Goal: Information Seeking & Learning: Learn about a topic

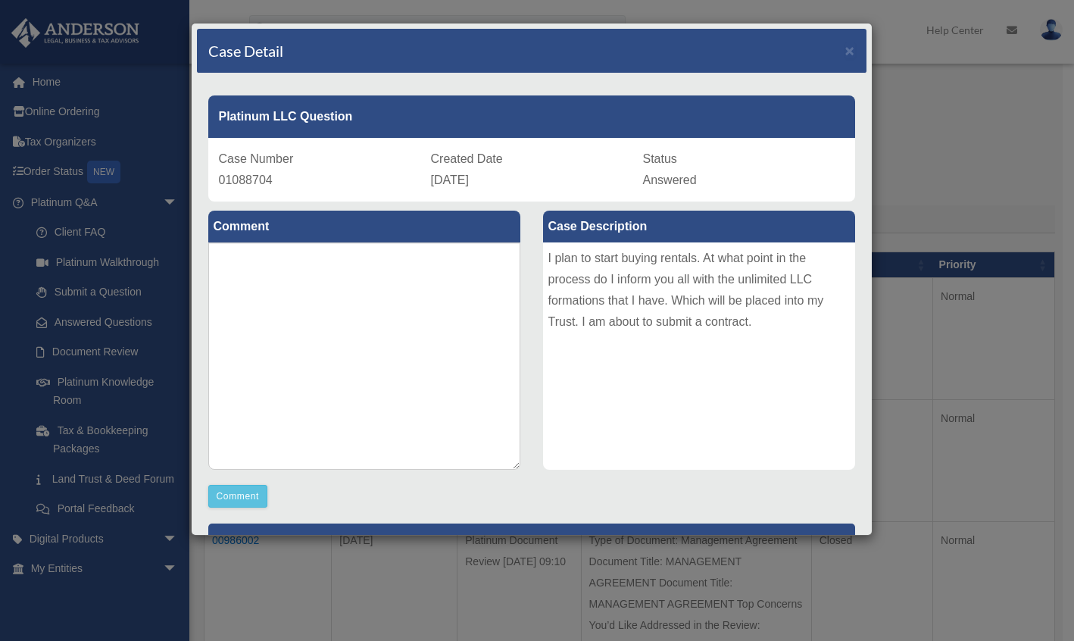
scroll to position [283, 0]
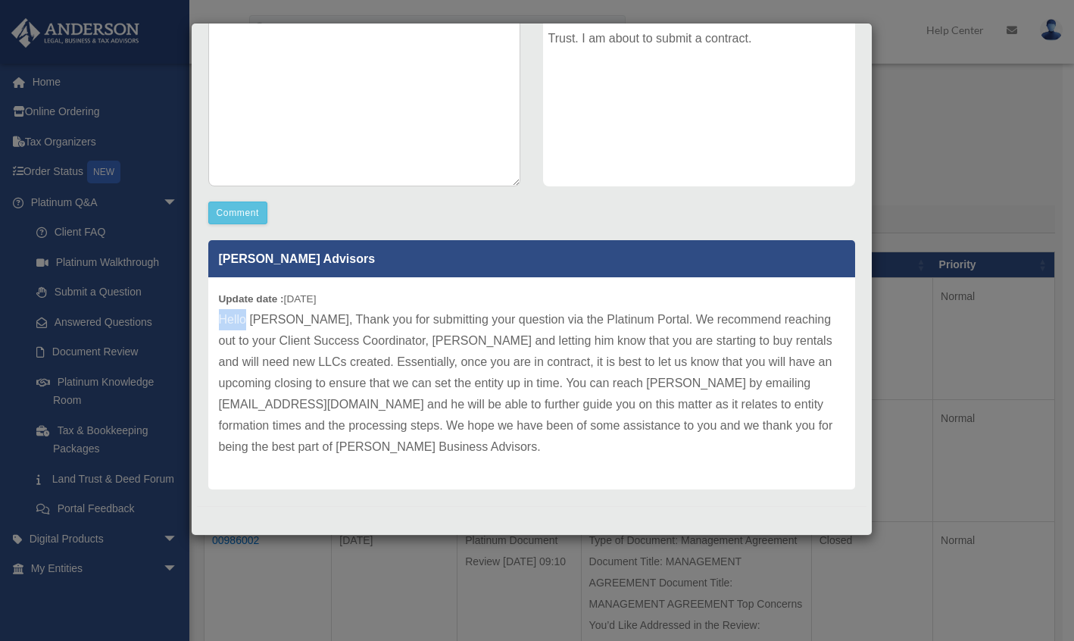
click at [71, 146] on div "Case Detail × Platinum LLC Question Case Number 01088704 Created Date [DATE] St…" at bounding box center [537, 320] width 1074 height 641
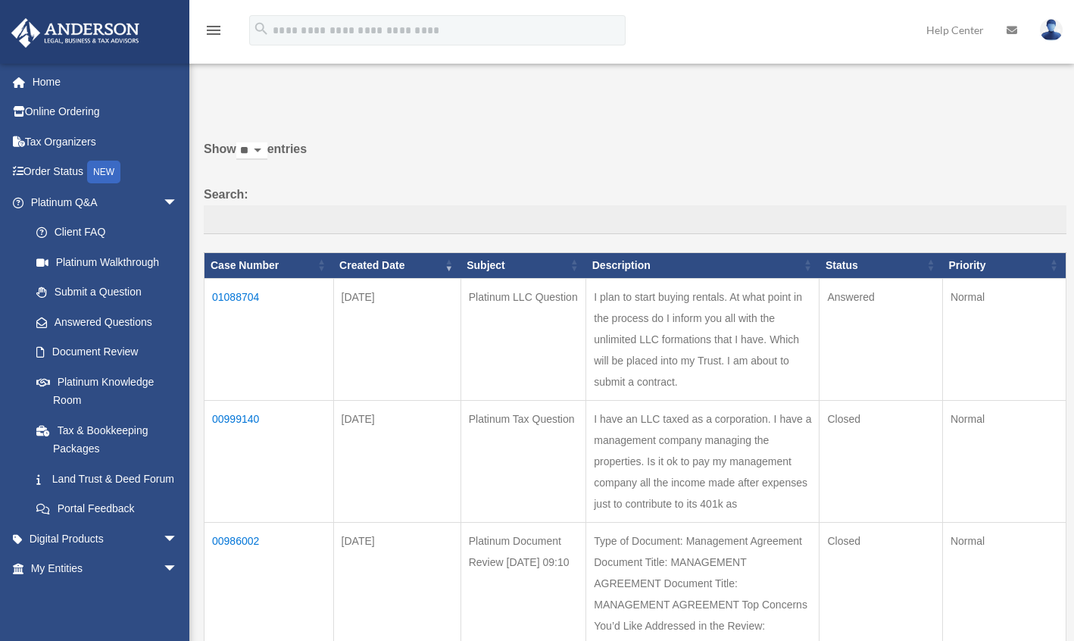
click at [65, 142] on link "Tax Organizers" at bounding box center [106, 141] width 190 height 30
click at [45, 83] on link "Home" at bounding box center [106, 82] width 190 height 30
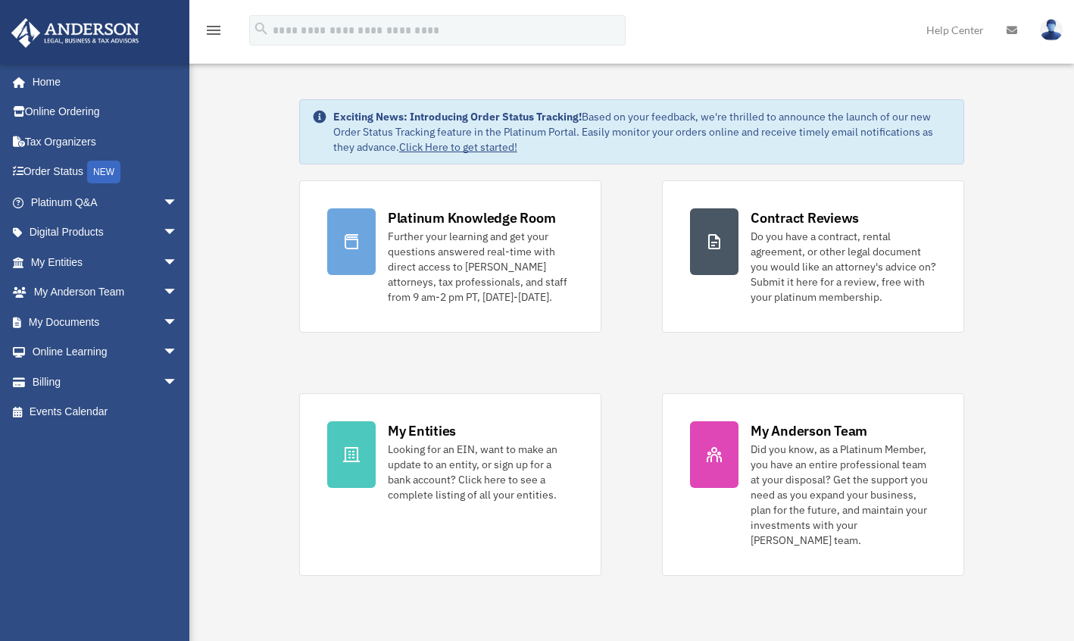
click at [54, 86] on link "Home" at bounding box center [102, 82] width 182 height 30
click at [48, 145] on link "Tax Organizers" at bounding box center [106, 141] width 190 height 30
click at [58, 198] on link "Platinum Q&A arrow_drop_down" at bounding box center [106, 202] width 190 height 30
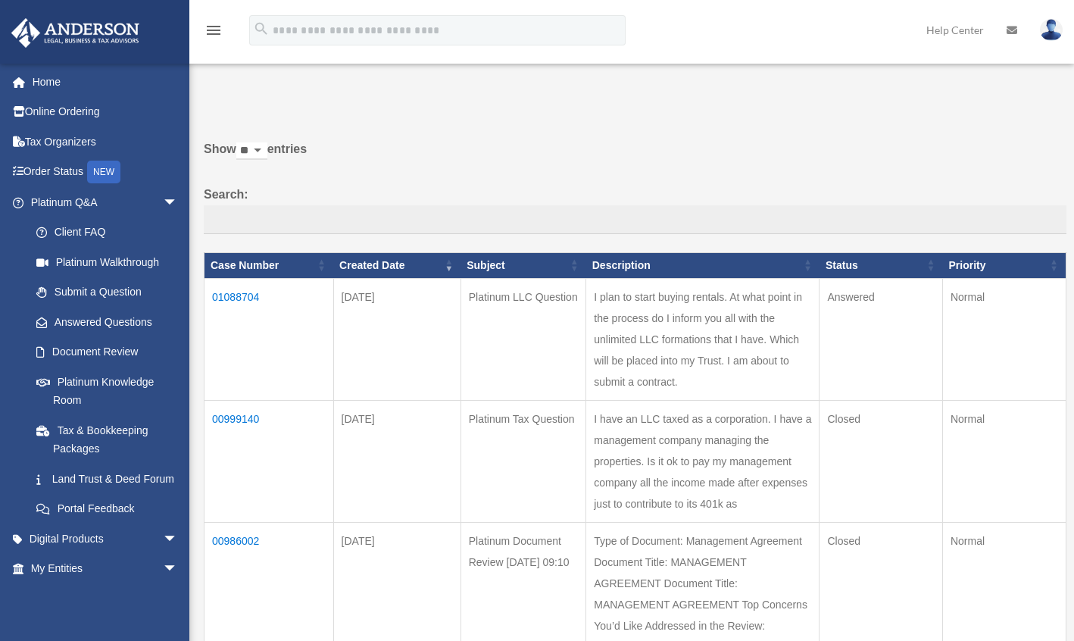
click at [116, 356] on link "Document Review" at bounding box center [107, 352] width 172 height 30
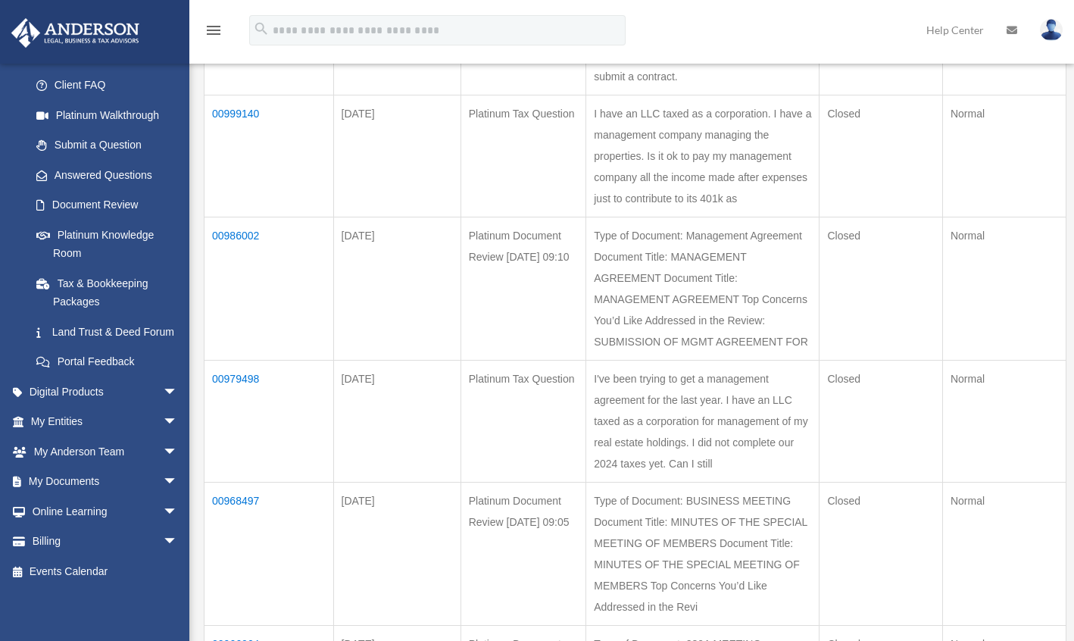
scroll to position [310, 0]
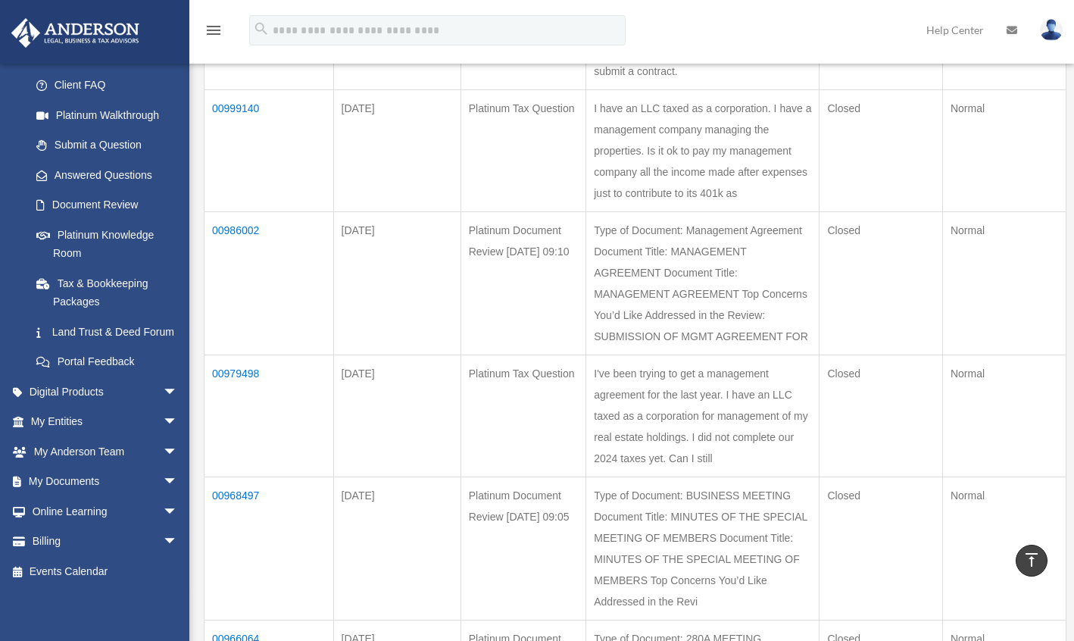
click at [163, 451] on span "arrow_drop_down" at bounding box center [178, 451] width 30 height 31
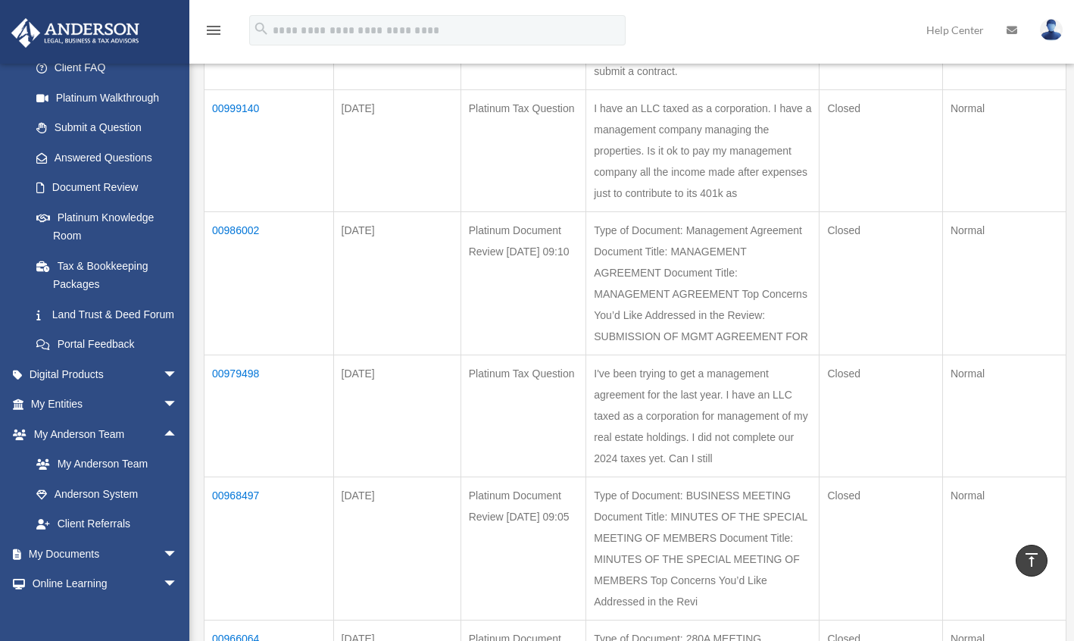
click at [163, 569] on span "arrow_drop_down" at bounding box center [178, 553] width 30 height 31
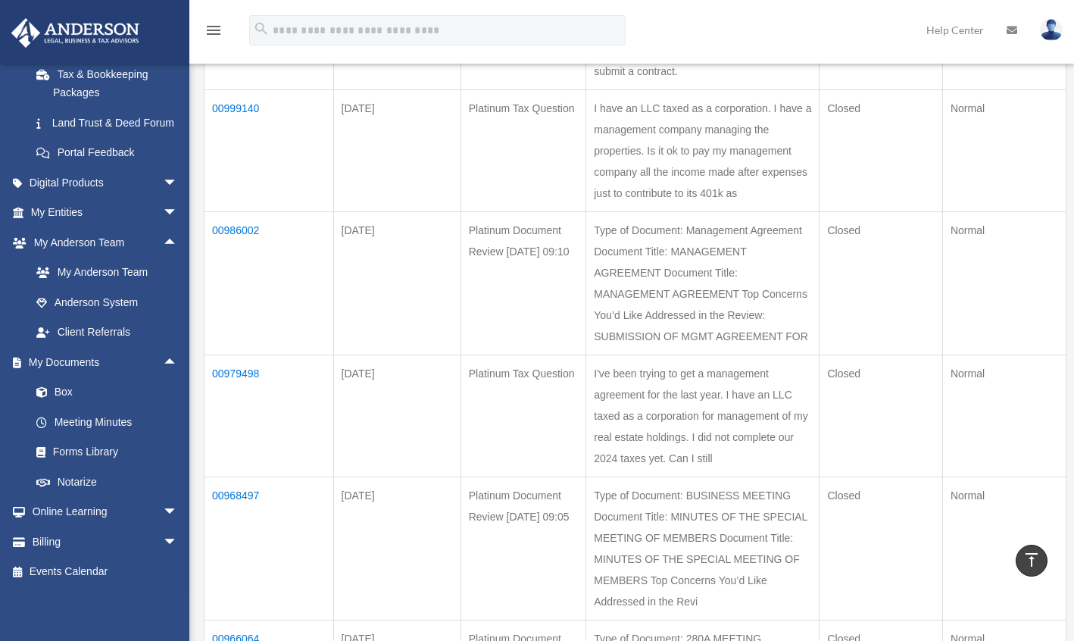
scroll to position [374, 0]
click at [67, 391] on link "Box" at bounding box center [110, 392] width 179 height 30
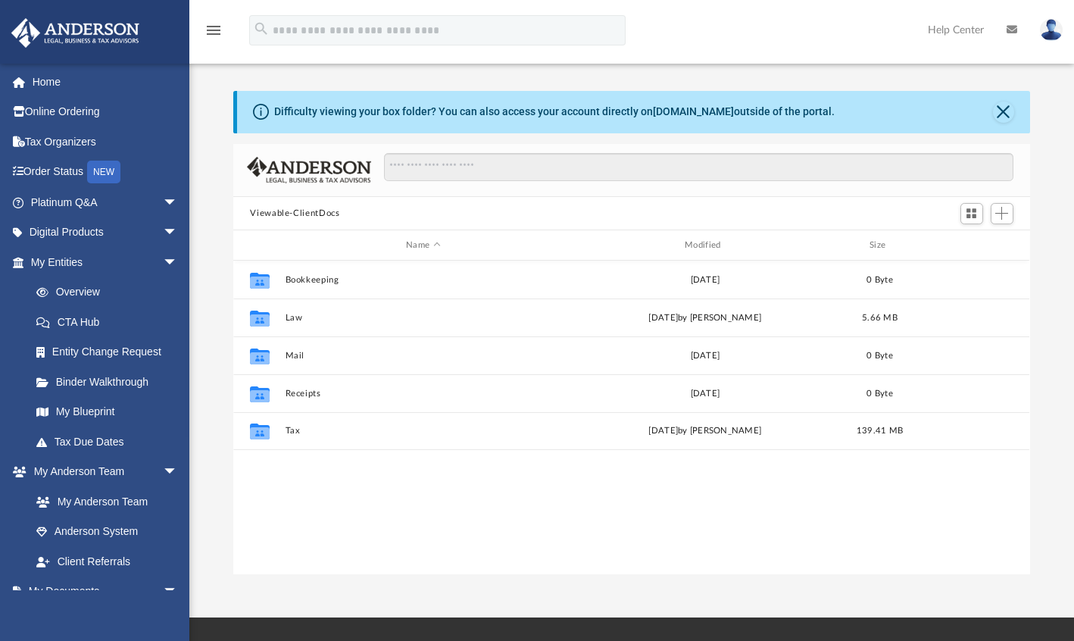
scroll to position [332, 784]
click at [323, 432] on button "Tax" at bounding box center [423, 431] width 276 height 10
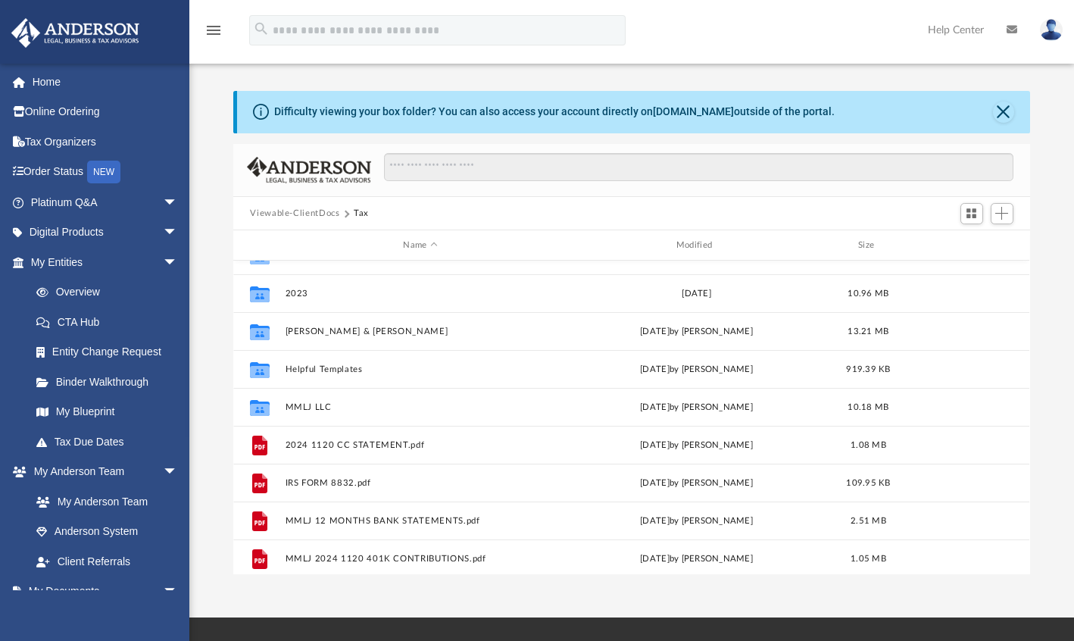
scroll to position [0, 0]
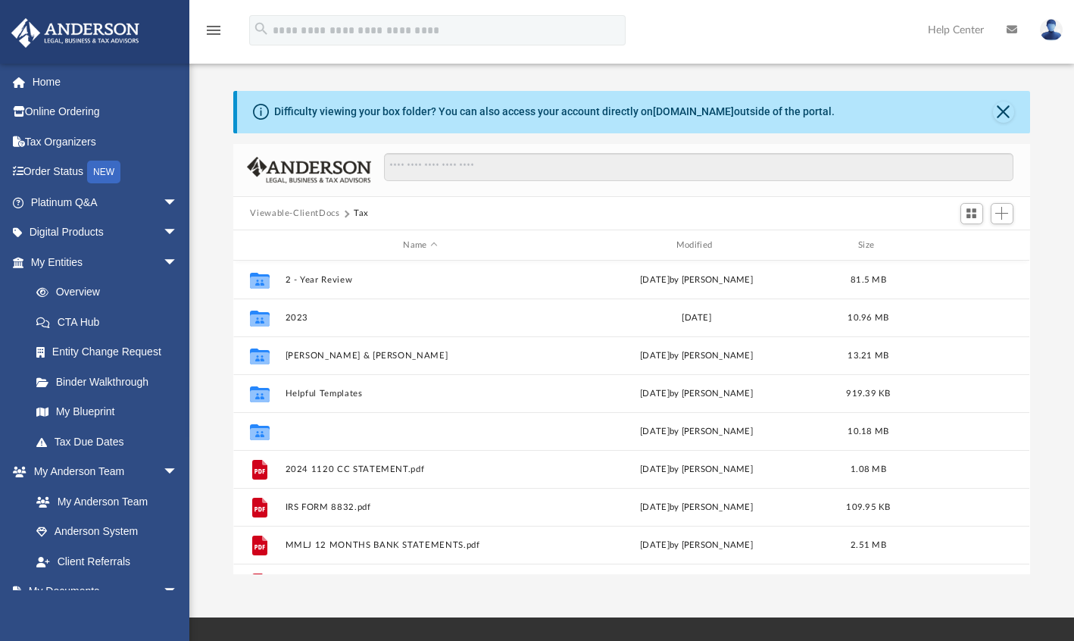
click at [370, 431] on button "MMLJ LLC" at bounding box center [420, 431] width 270 height 10
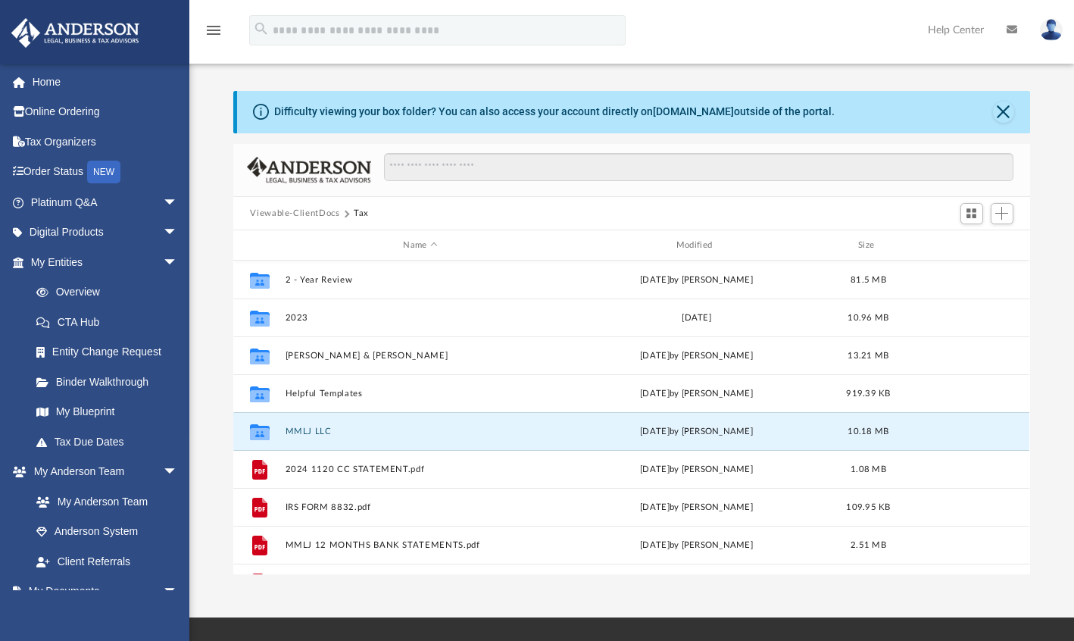
click at [370, 431] on button "MMLJ LLC" at bounding box center [420, 431] width 270 height 10
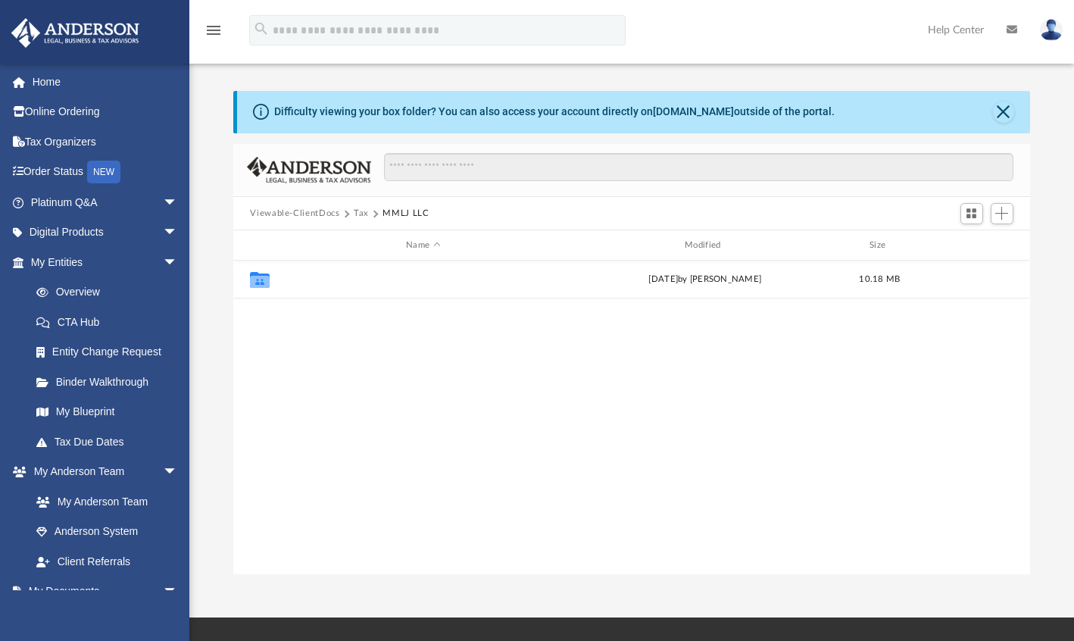
click at [420, 278] on button "2024" at bounding box center [423, 280] width 276 height 10
click at [429, 279] on button "2024" at bounding box center [423, 280] width 276 height 10
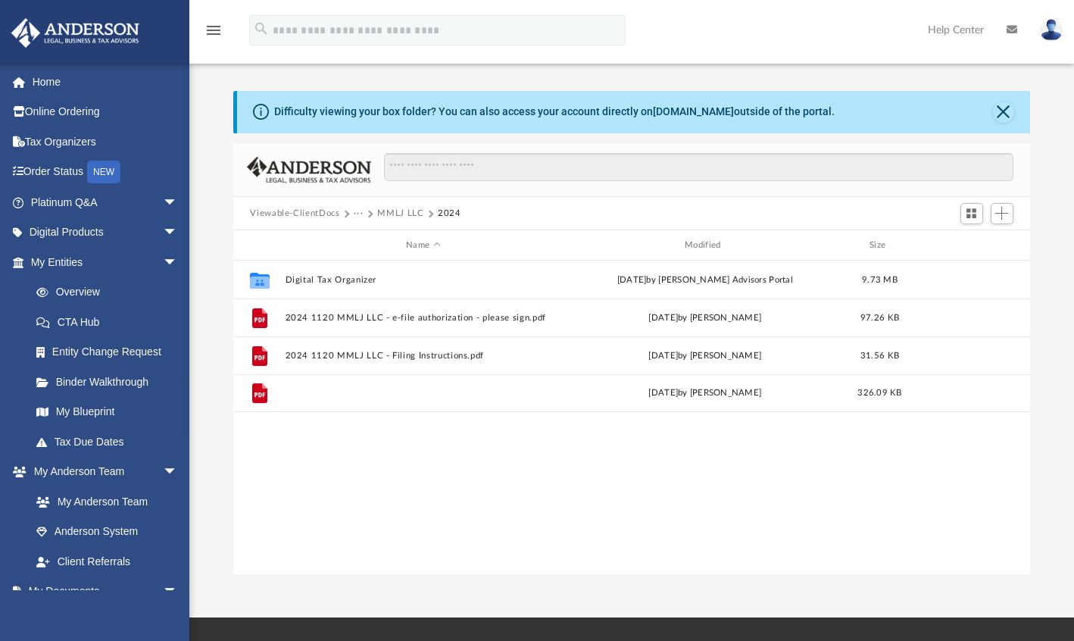
click at [392, 391] on button "2024 1120 MMLJ LLC - Review Copy.pdf" at bounding box center [423, 393] width 276 height 10
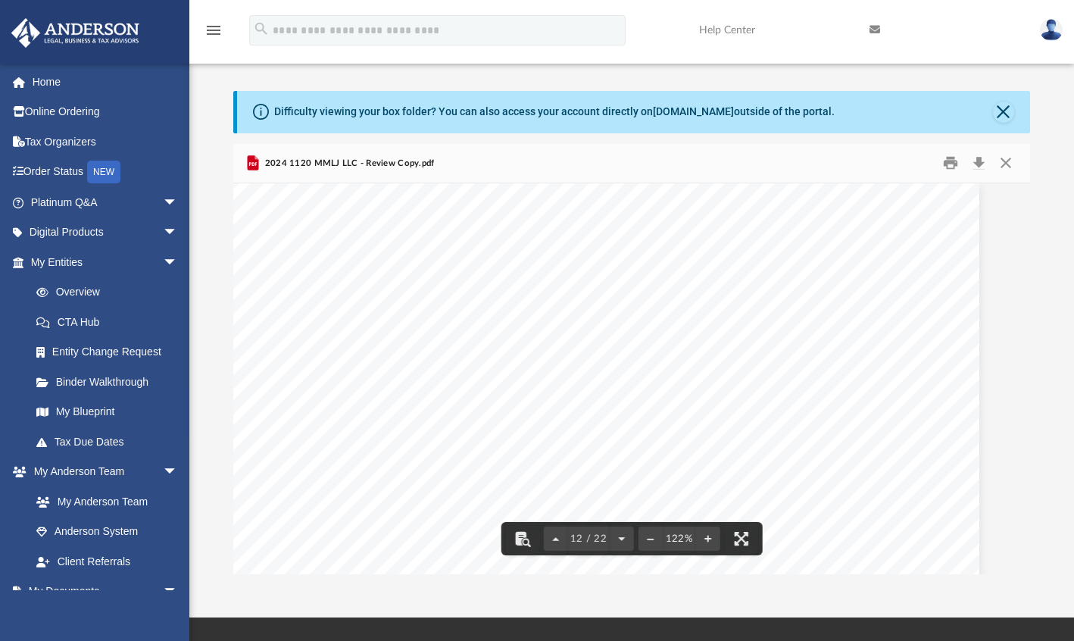
scroll to position [10701, 30]
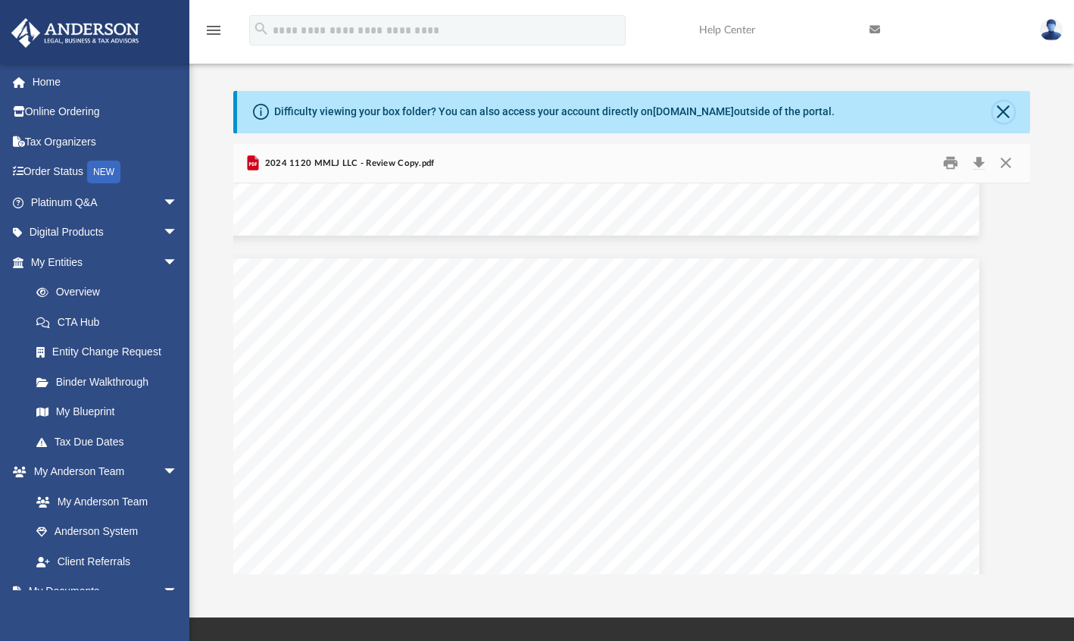
click at [1011, 114] on button "Close" at bounding box center [1003, 111] width 21 height 21
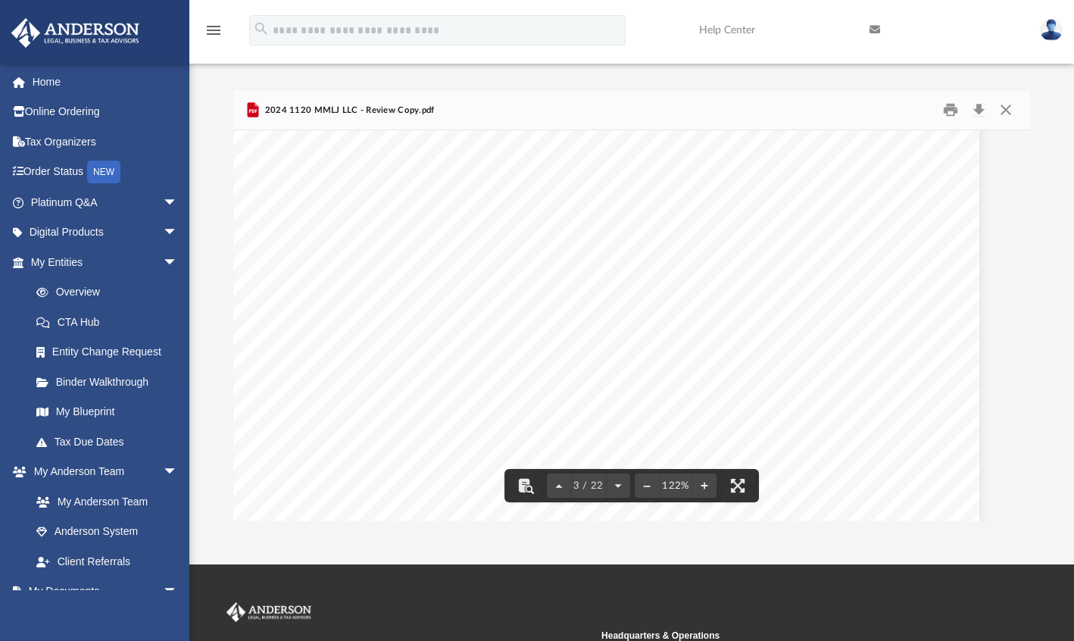
scroll to position [2372, 30]
click at [1012, 106] on button "Close" at bounding box center [1005, 109] width 27 height 23
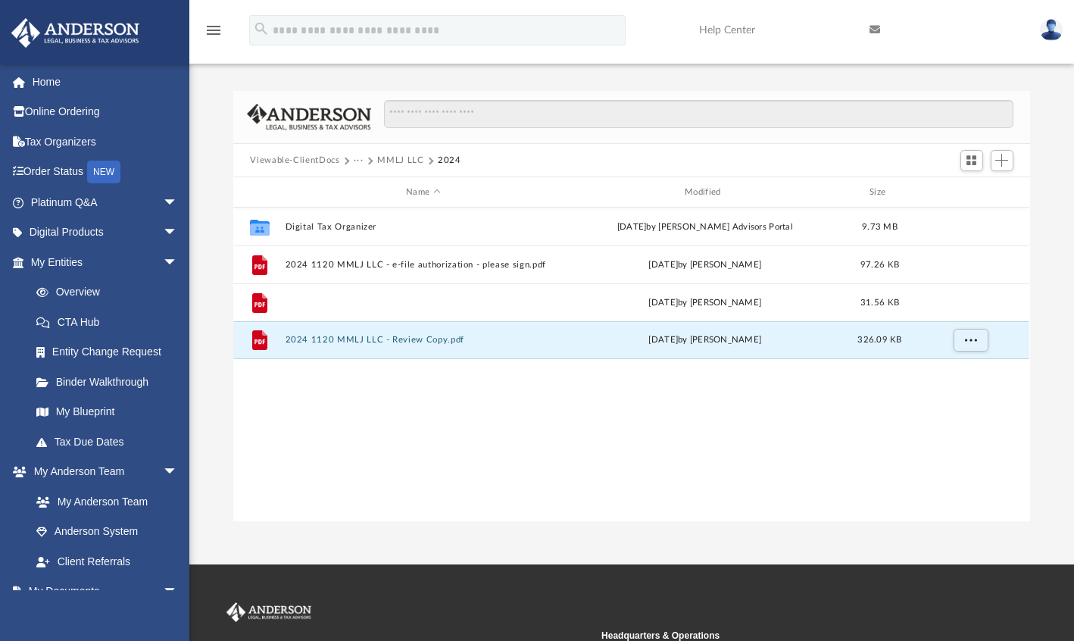
click at [427, 298] on button "2024 1120 MMLJ LLC - Filing Instructions.pdf" at bounding box center [423, 303] width 276 height 10
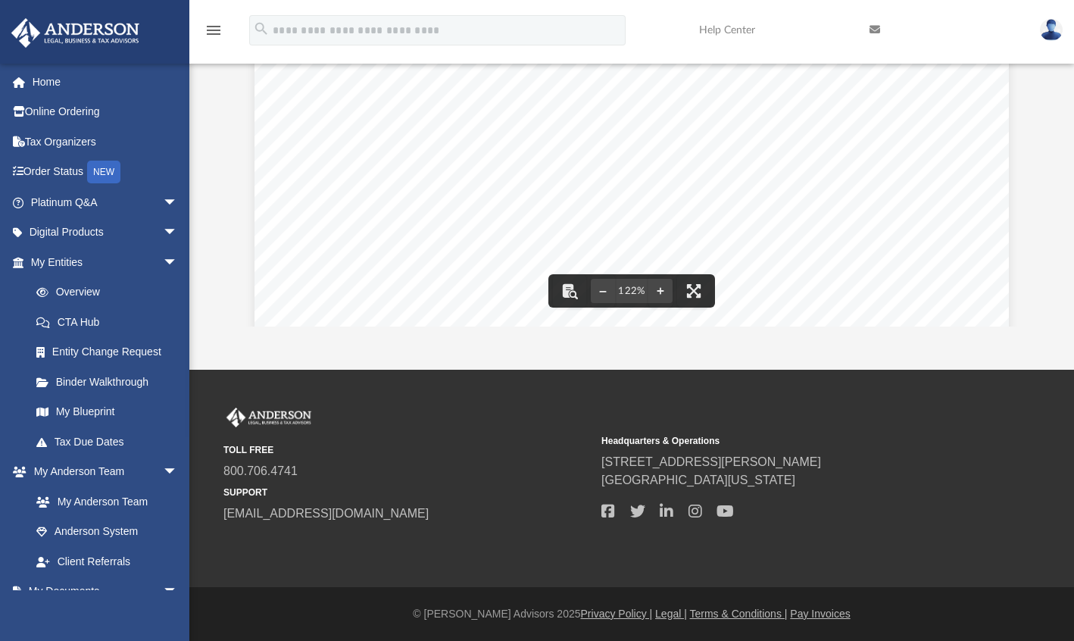
scroll to position [0, 0]
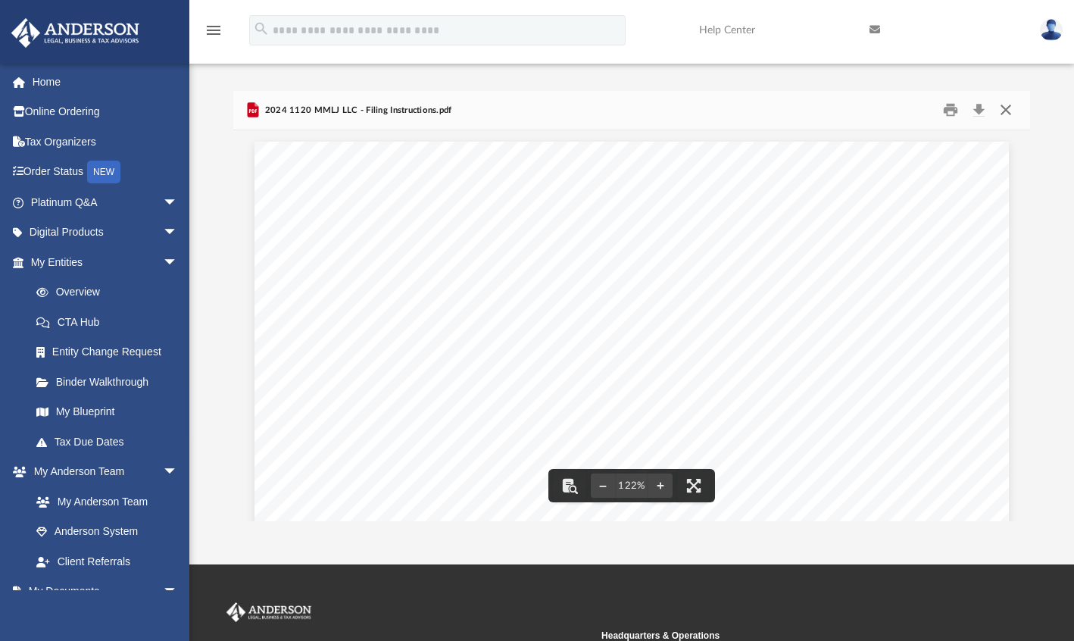
click at [1001, 108] on button "Close" at bounding box center [1005, 109] width 27 height 23
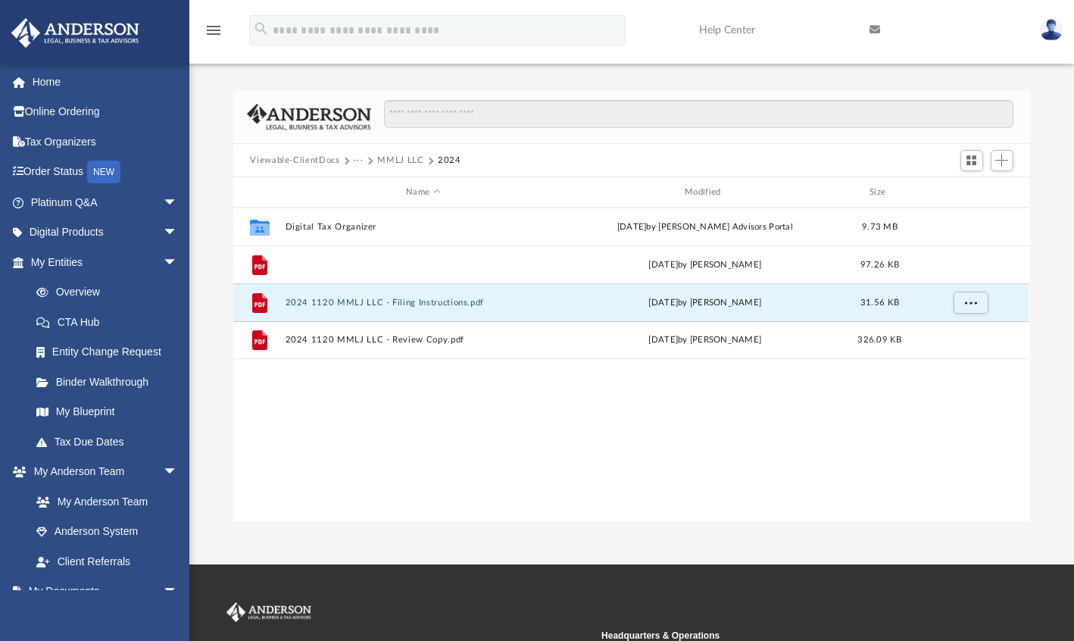
click at [467, 264] on button "2024 1120 MMLJ LLC - e-file authorization - please sign.pdf" at bounding box center [423, 265] width 276 height 10
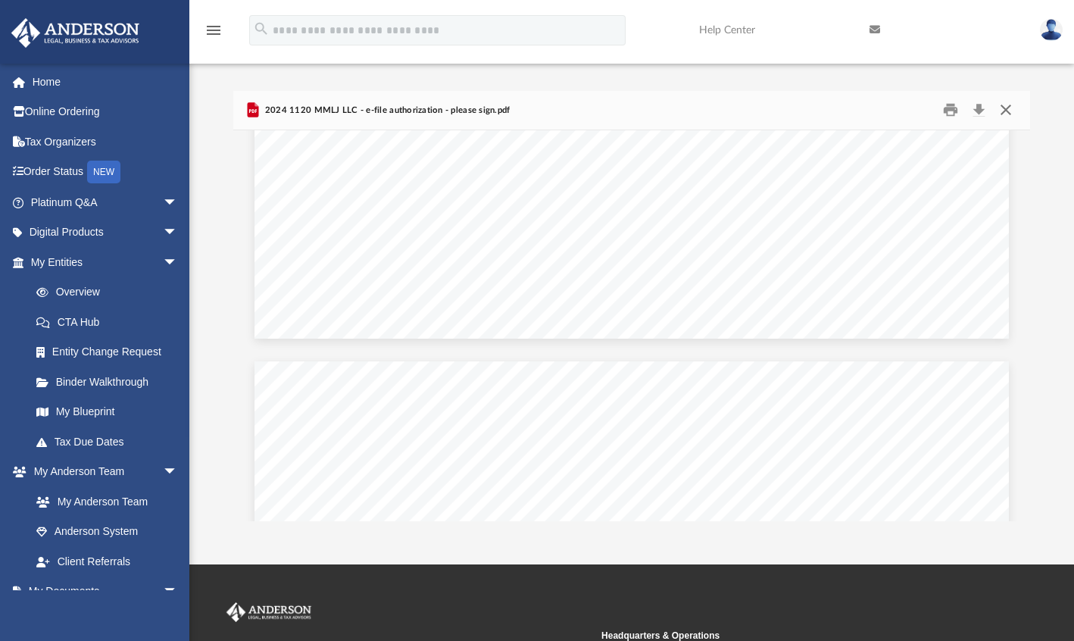
click at [1000, 105] on button "Close" at bounding box center [1005, 109] width 27 height 23
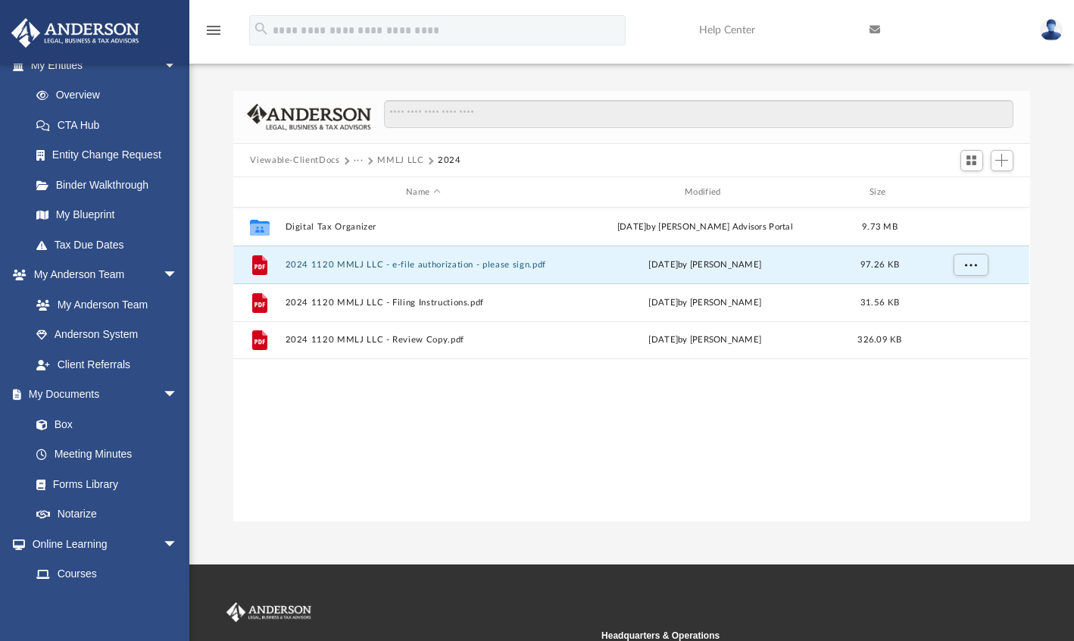
scroll to position [196, 0]
click at [70, 423] on link "Box" at bounding box center [103, 425] width 164 height 30
click at [214, 33] on icon "menu" at bounding box center [213, 30] width 18 height 18
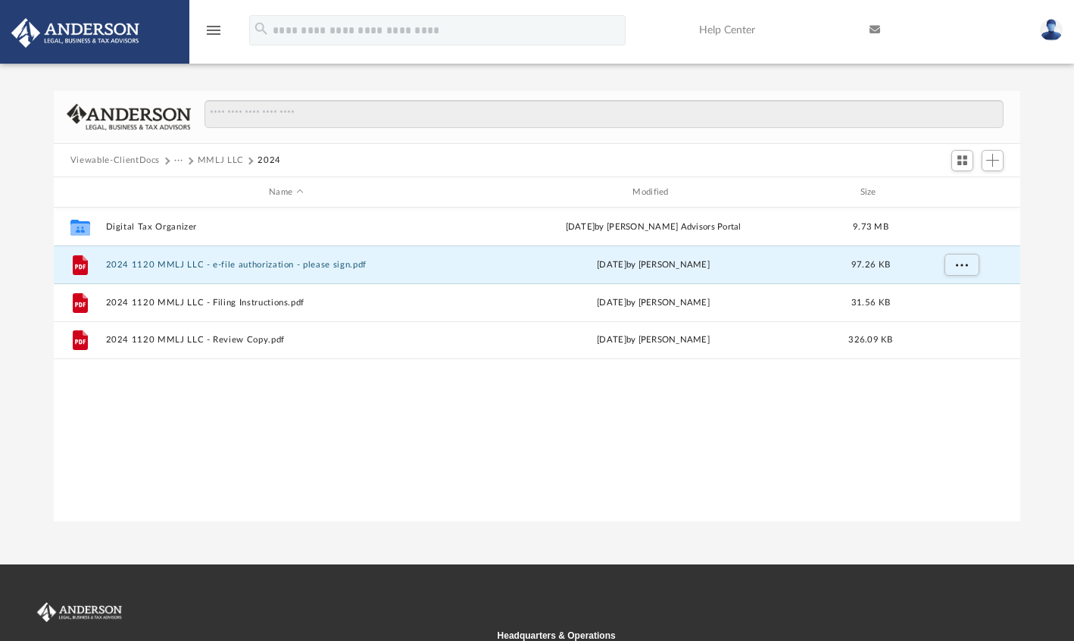
scroll to position [332, 955]
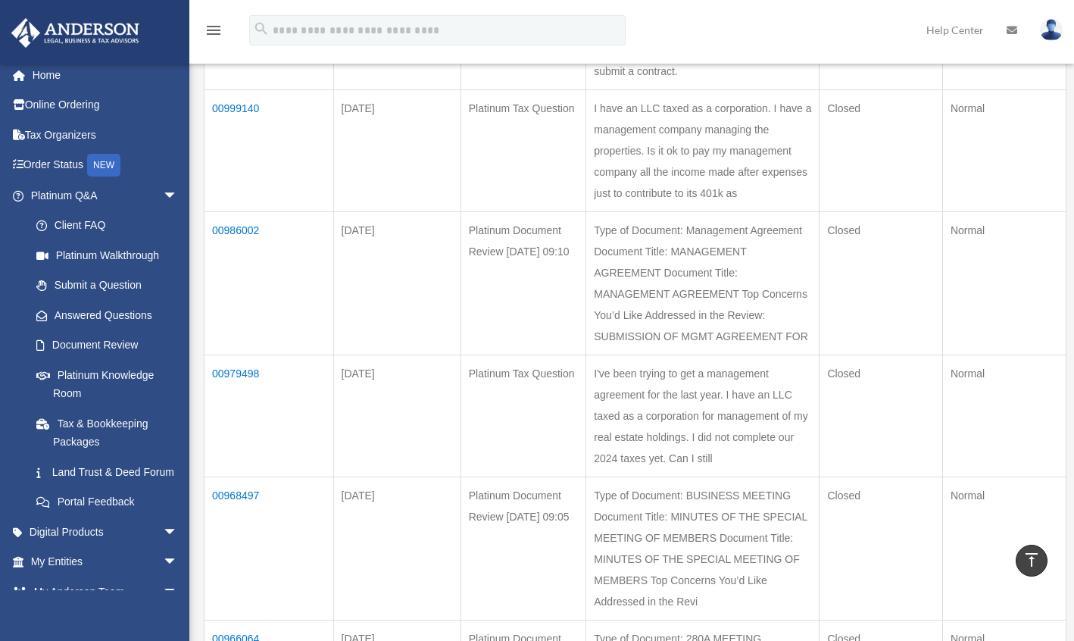
scroll to position [22, 0]
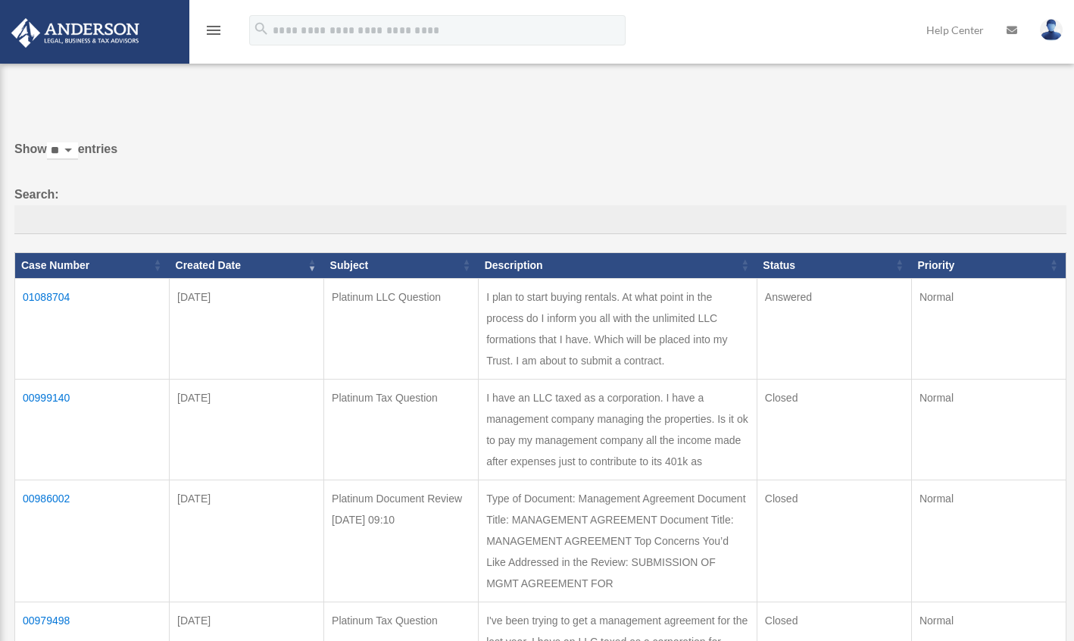
click at [210, 28] on icon "menu" at bounding box center [213, 30] width 18 height 18
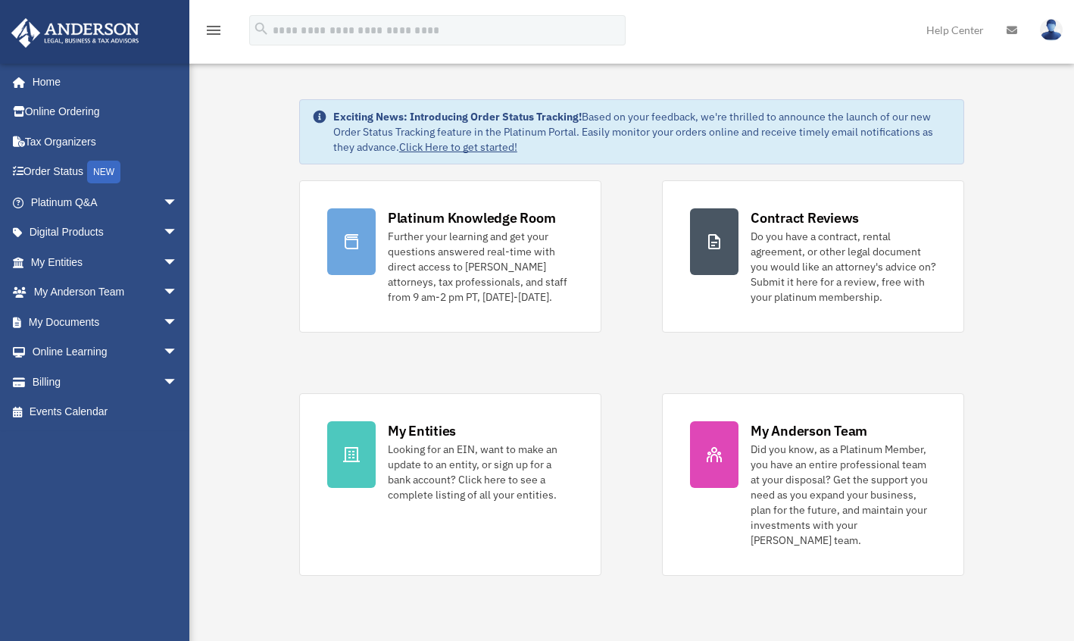
click at [163, 199] on span "arrow_drop_down" at bounding box center [178, 202] width 30 height 31
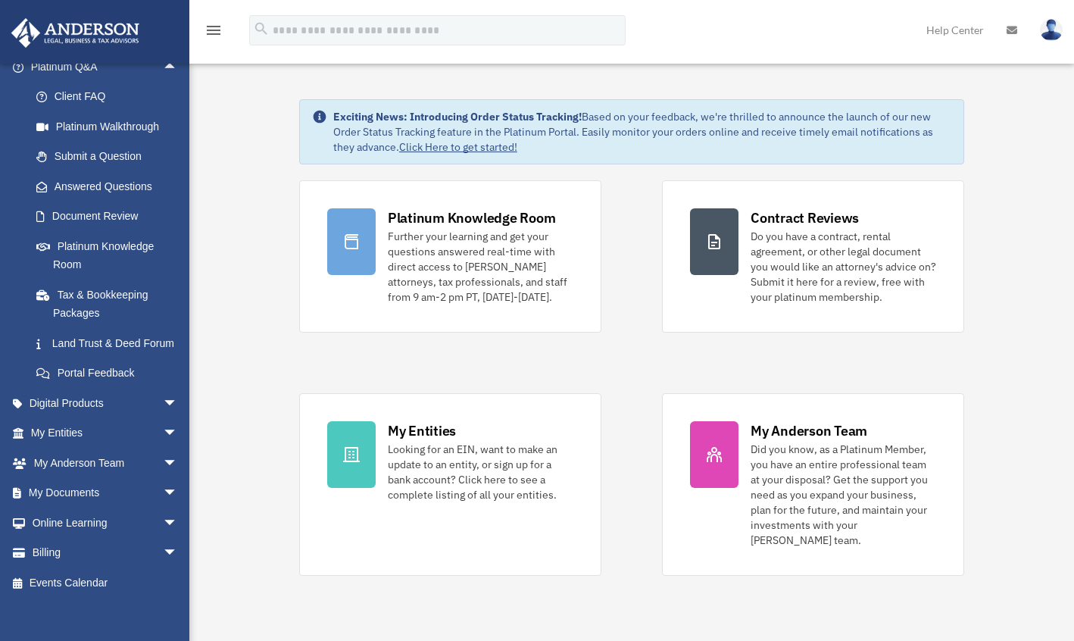
scroll to position [164, 0]
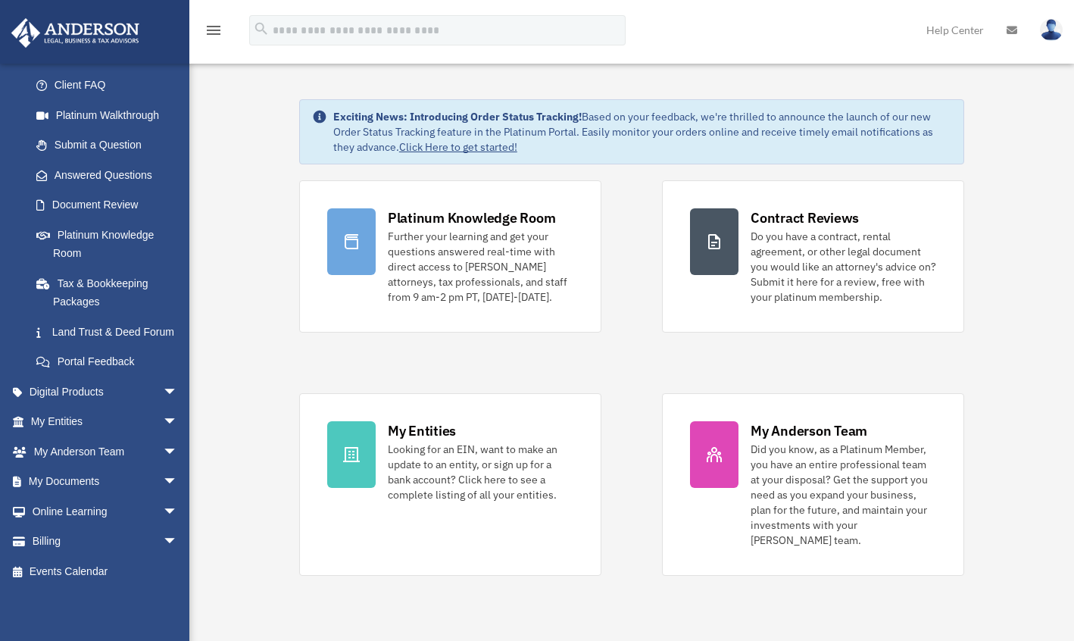
click at [163, 476] on span "arrow_drop_down" at bounding box center [178, 481] width 30 height 31
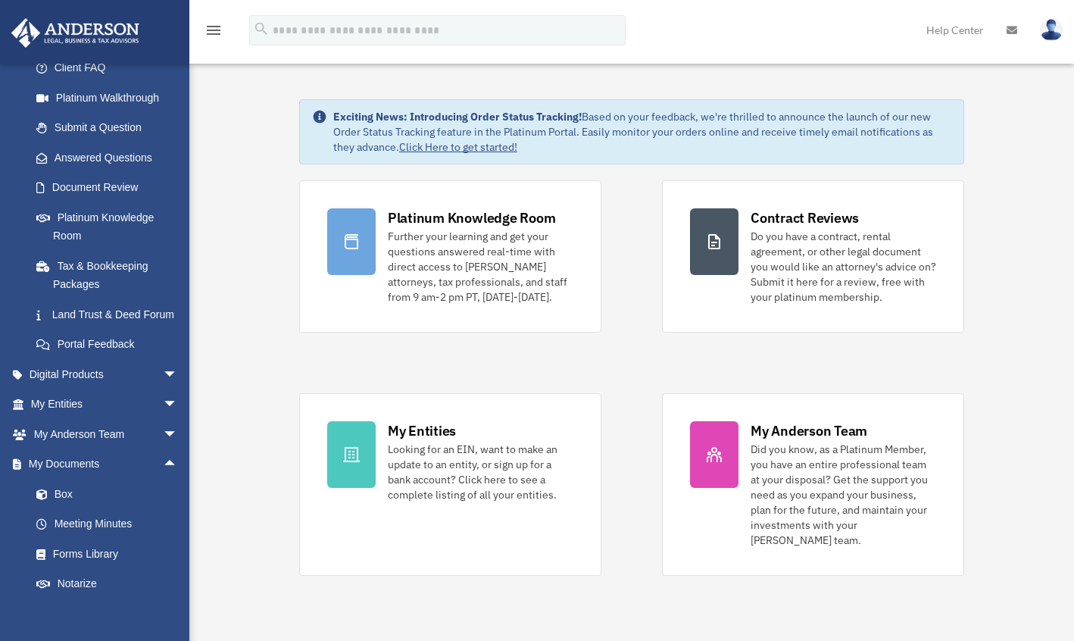
click at [60, 509] on link "Box" at bounding box center [110, 494] width 179 height 30
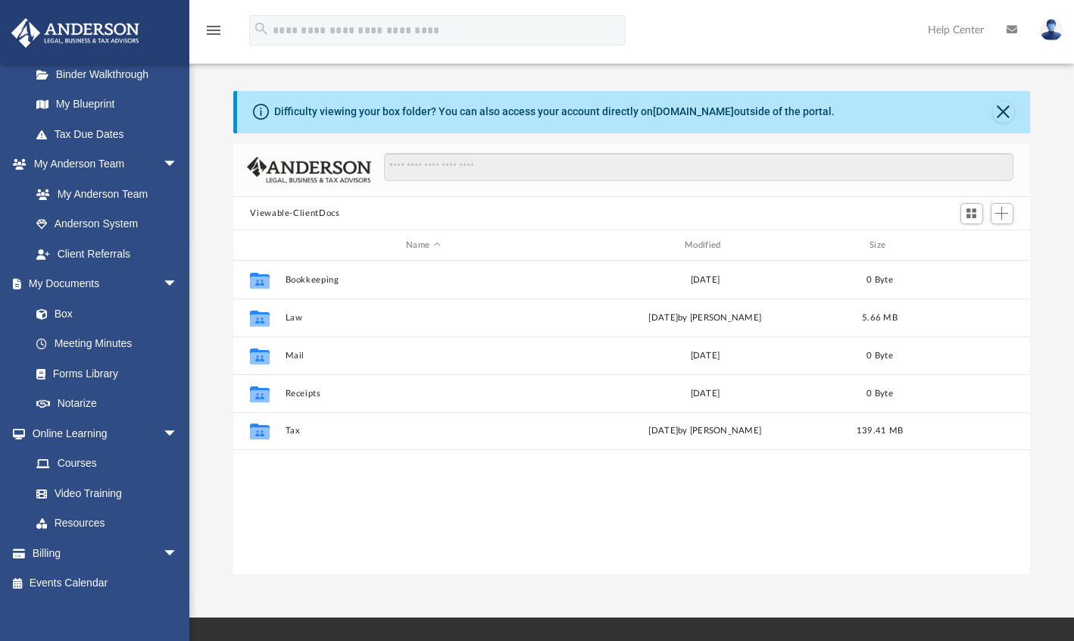
scroll to position [318, 0]
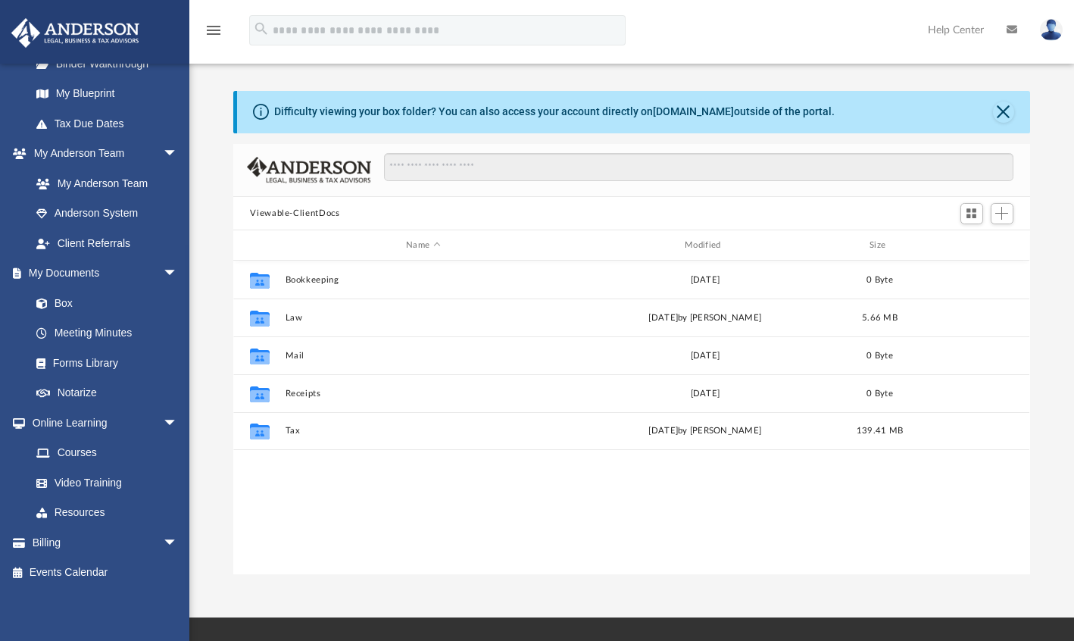
click at [66, 484] on link "Video Training" at bounding box center [103, 482] width 164 height 30
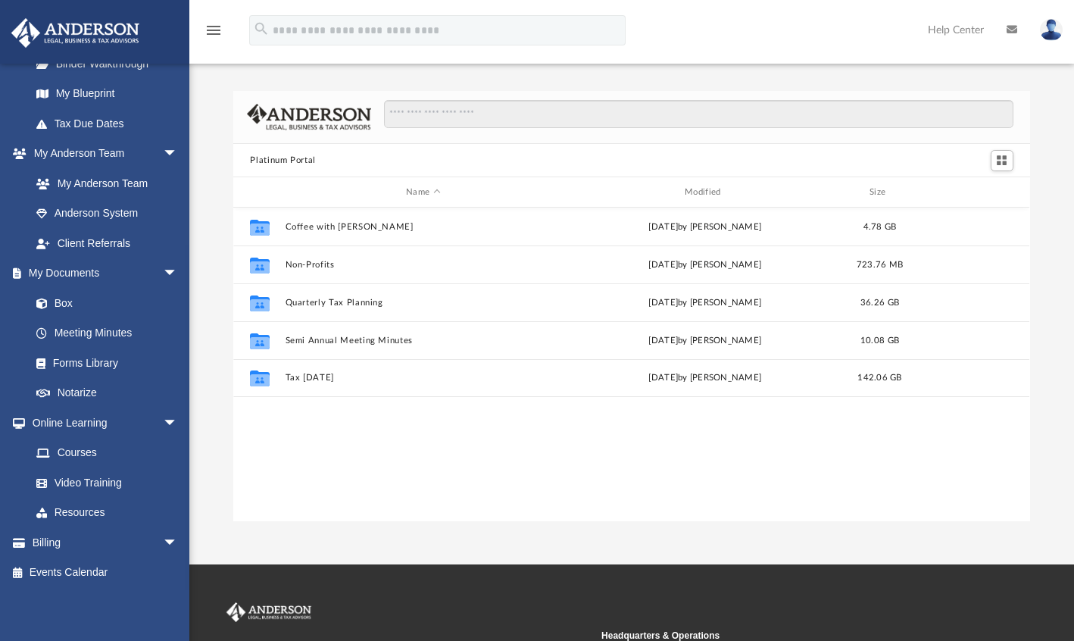
scroll to position [332, 784]
click at [332, 374] on button "Tax Tuesday" at bounding box center [423, 378] width 276 height 10
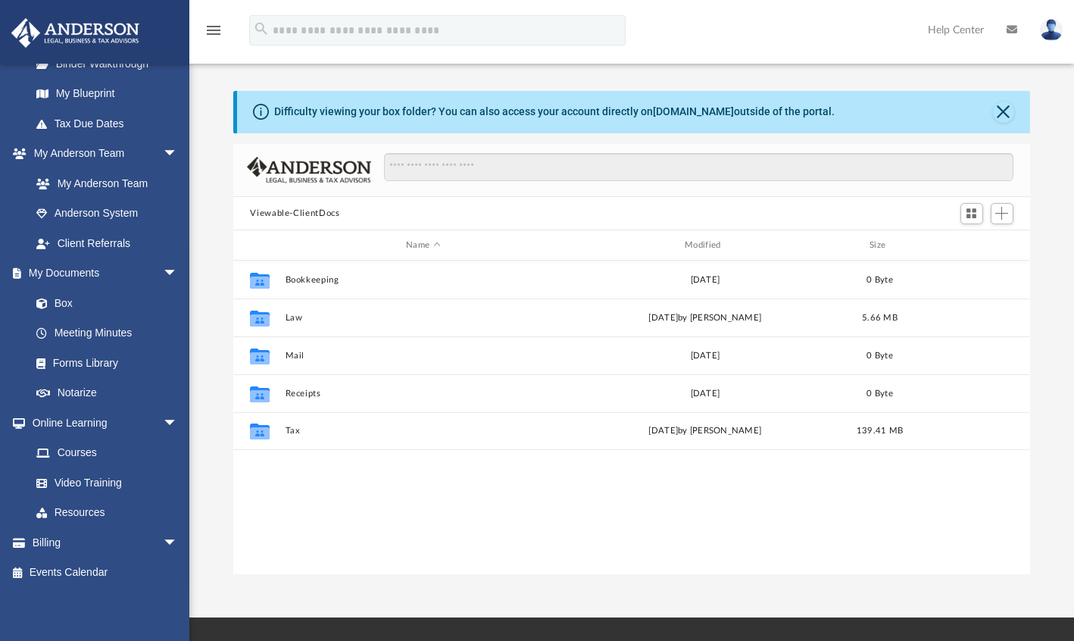
scroll to position [332, 784]
click at [108, 485] on link "Video Training" at bounding box center [103, 482] width 164 height 30
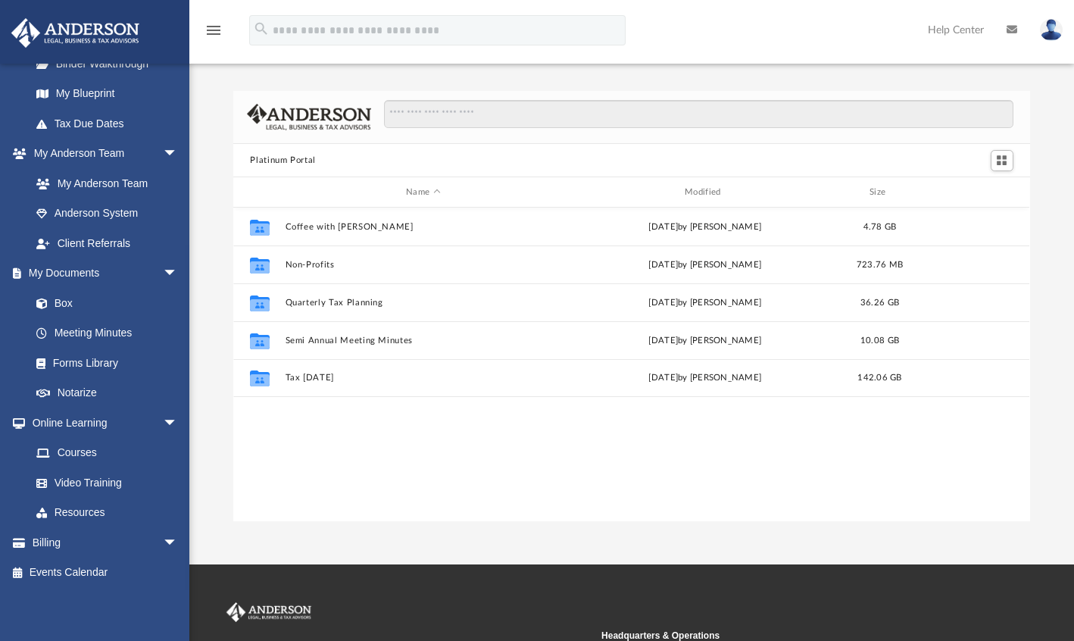
scroll to position [332, 784]
click at [84, 451] on link "Courses" at bounding box center [107, 453] width 172 height 30
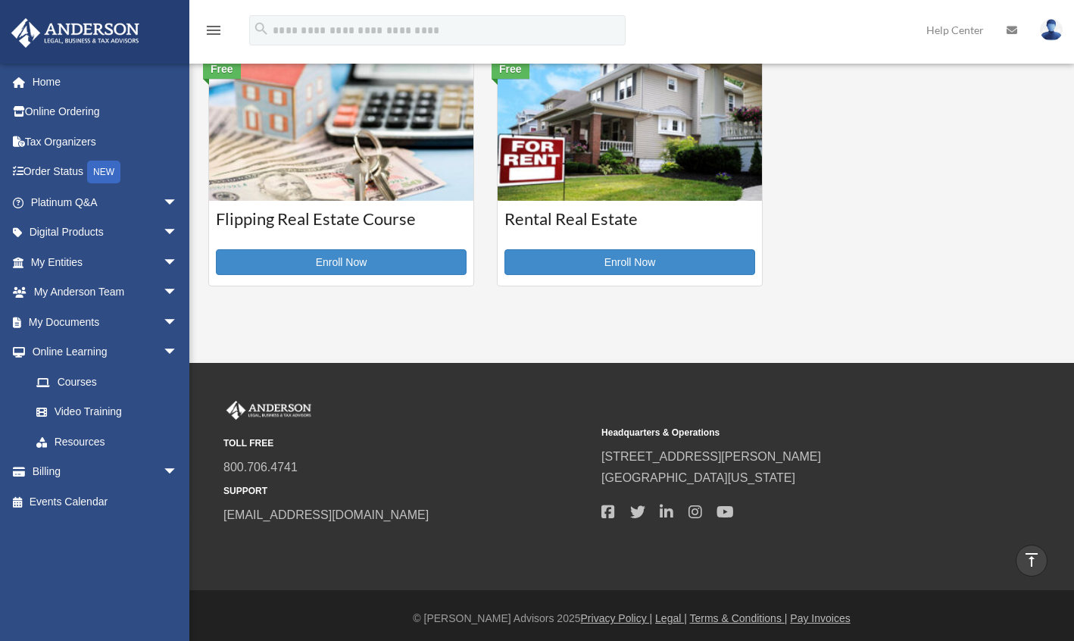
scroll to position [543, 0]
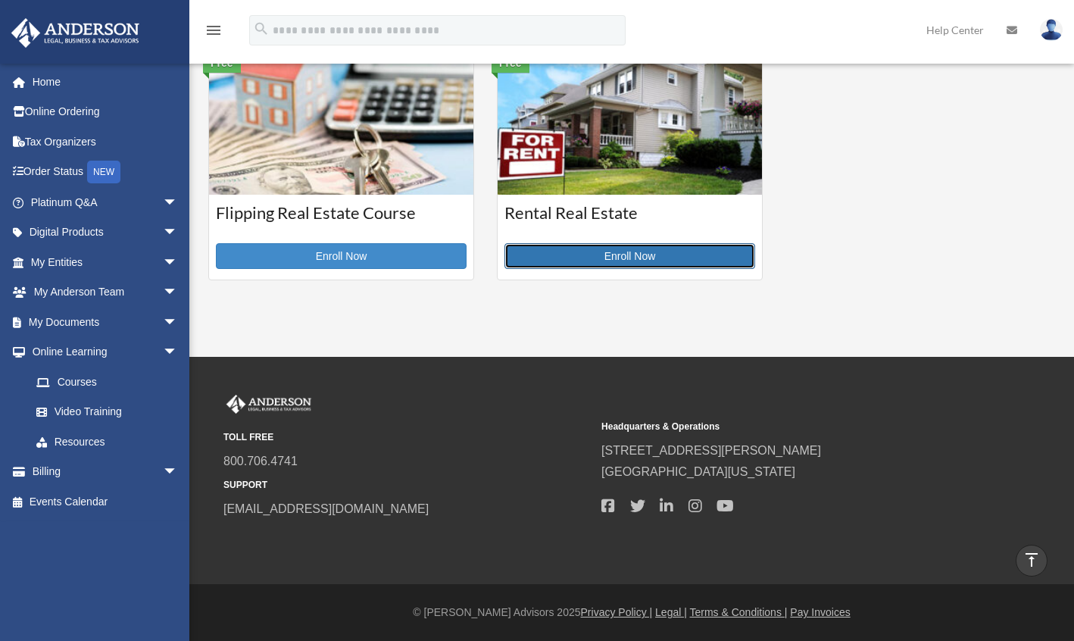
click at [544, 257] on link "Enroll Now" at bounding box center [629, 256] width 251 height 26
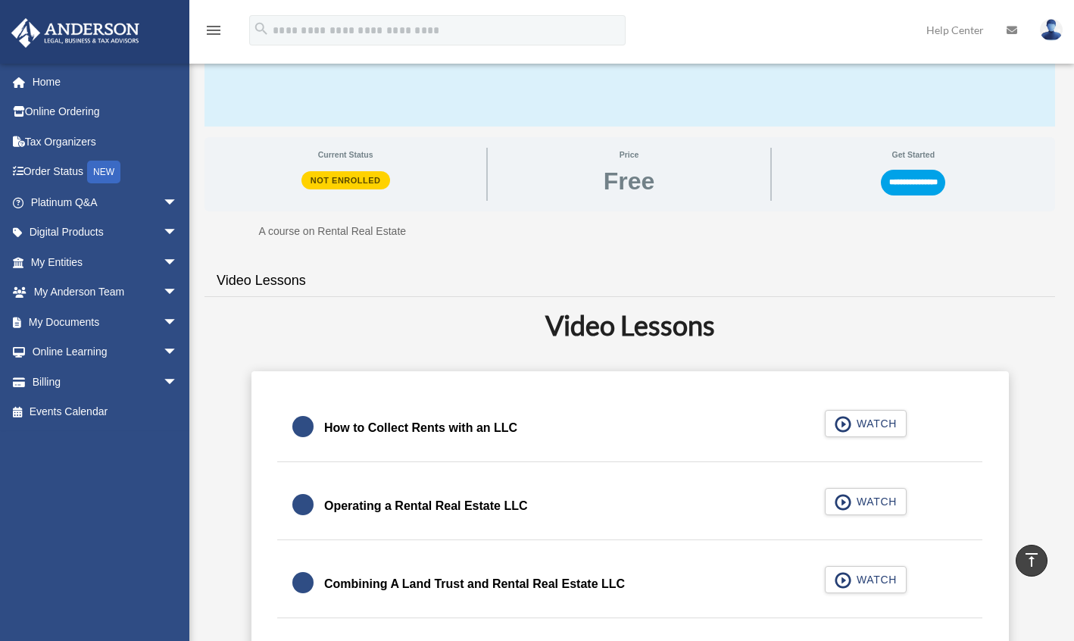
scroll to position [171, 0]
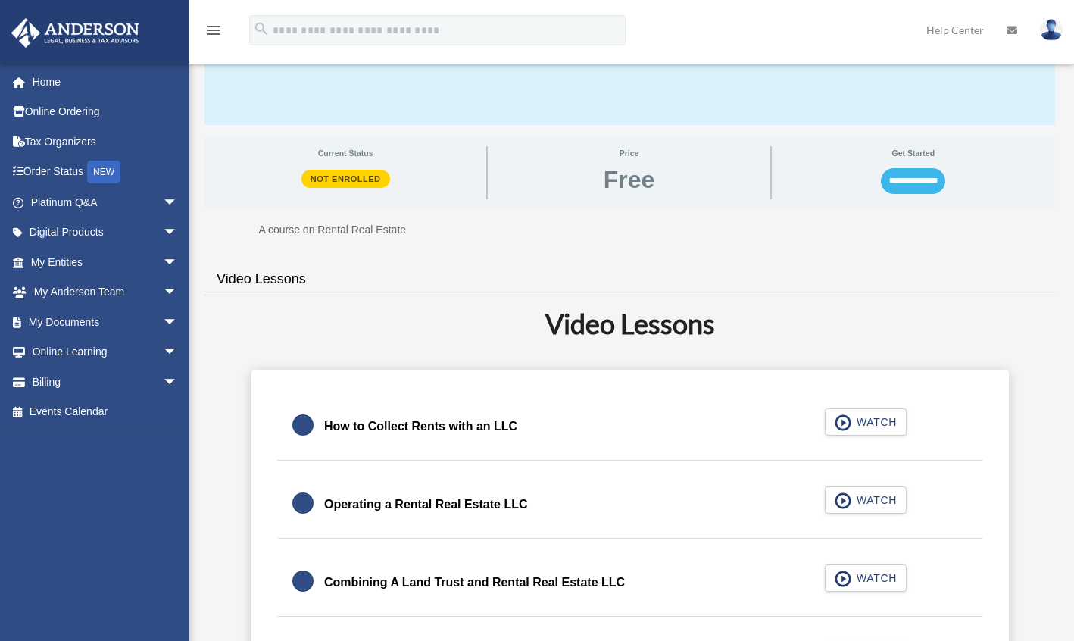
click at [932, 182] on input "**********" at bounding box center [913, 181] width 64 height 26
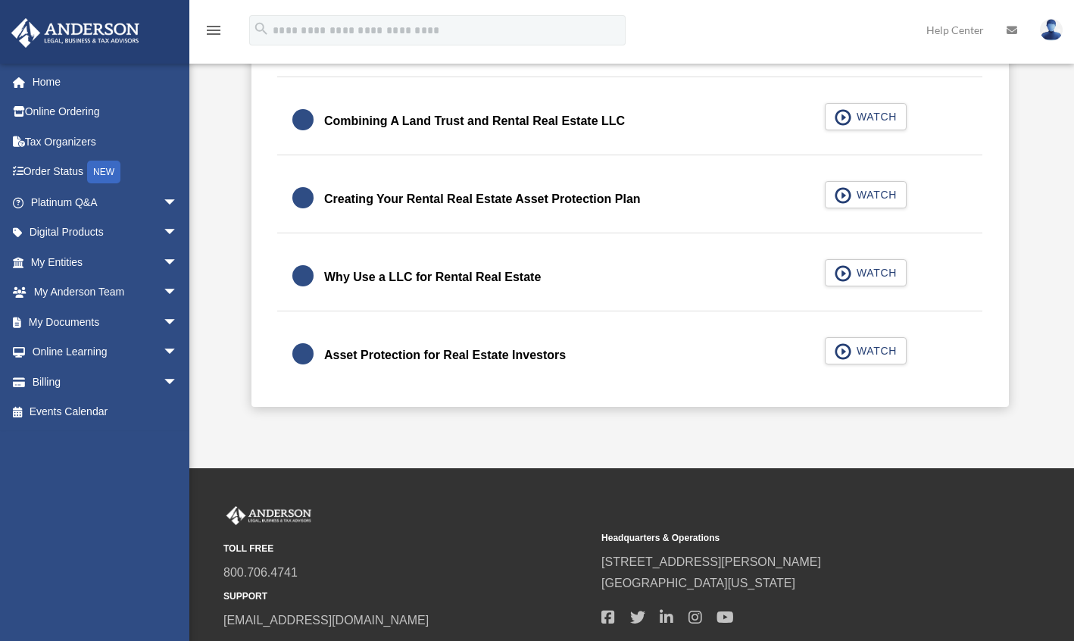
scroll to position [593, 0]
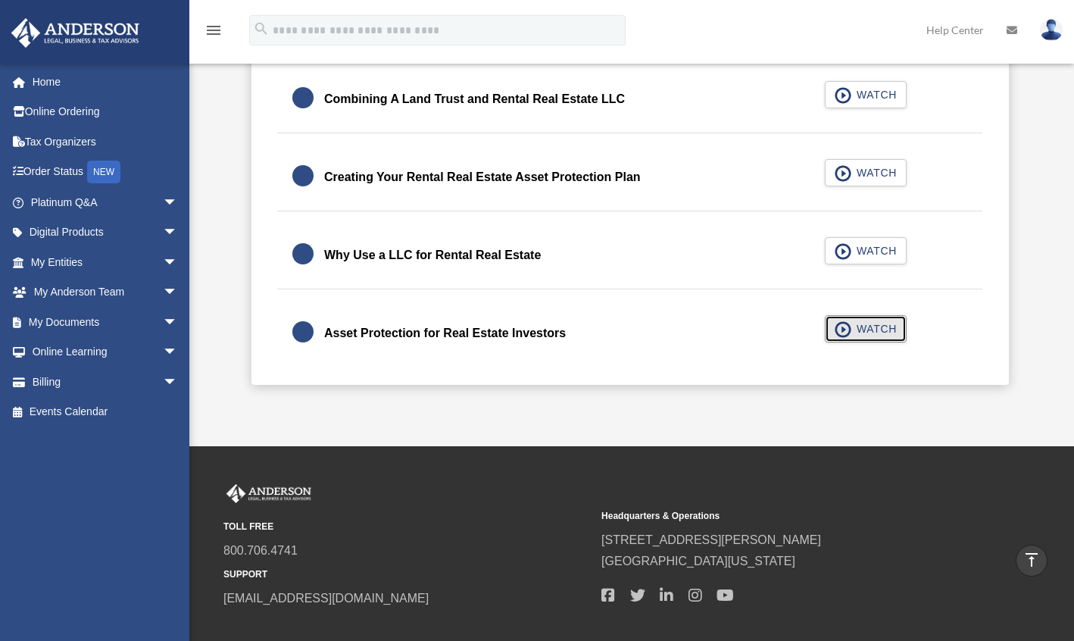
click at [873, 329] on span "WATCH" at bounding box center [874, 328] width 45 height 15
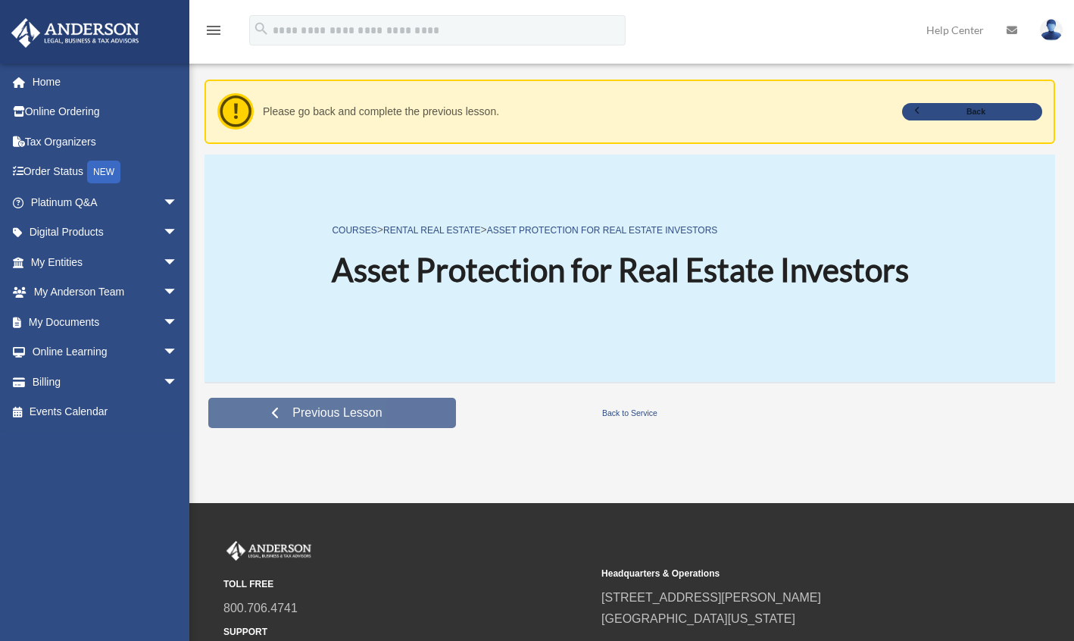
click at [353, 410] on span "Previous Lesson" at bounding box center [337, 412] width 114 height 15
click at [448, 230] on link "Rental Real Estate" at bounding box center [431, 230] width 97 height 11
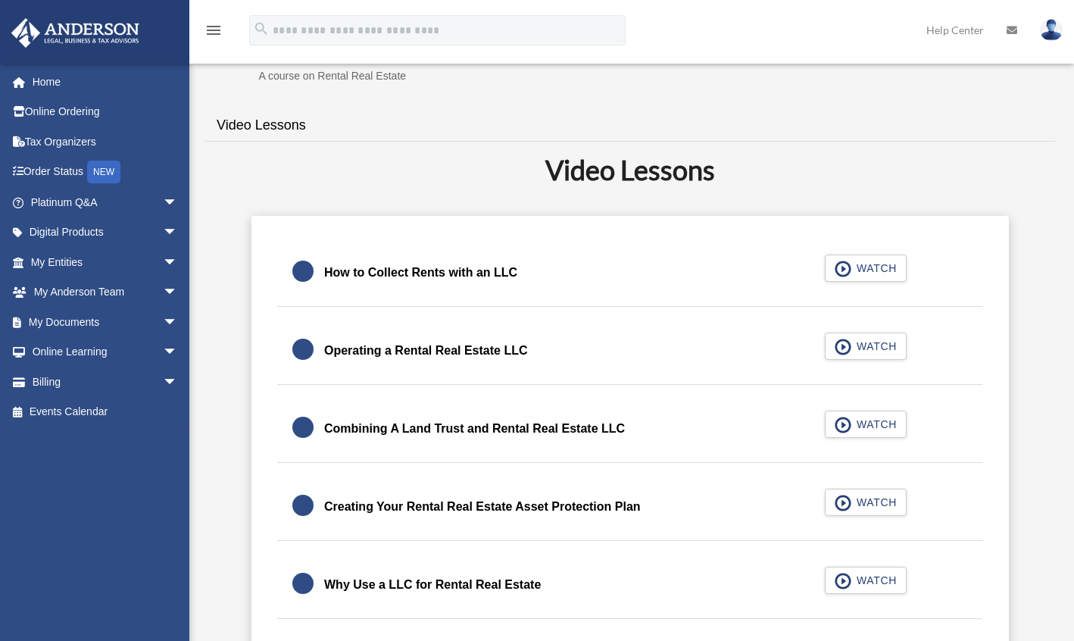
scroll to position [272, 0]
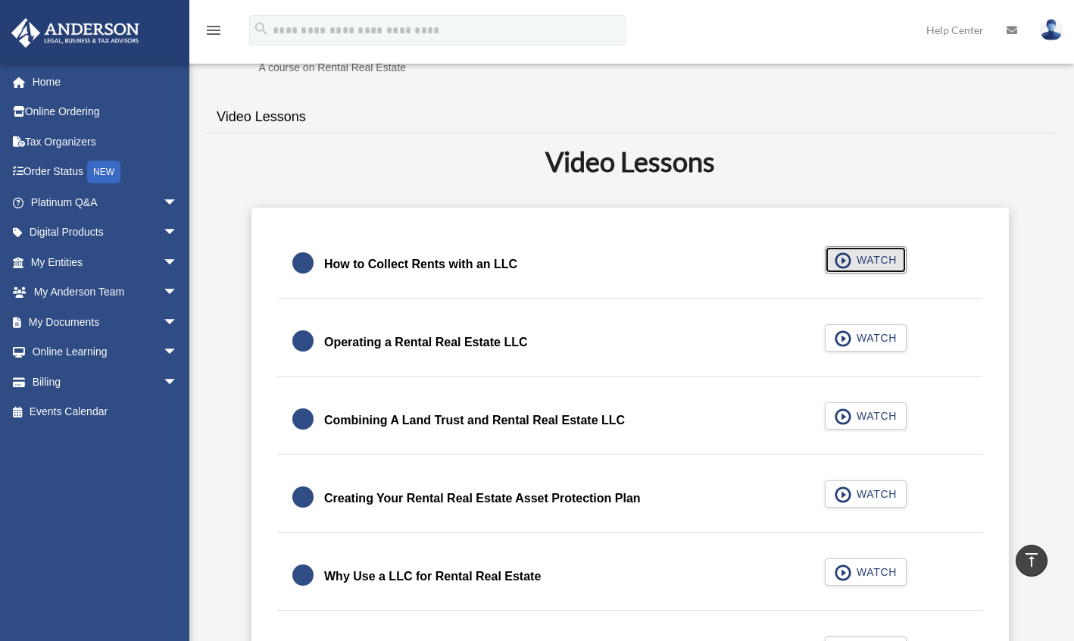
click at [875, 262] on span "WATCH" at bounding box center [874, 259] width 45 height 15
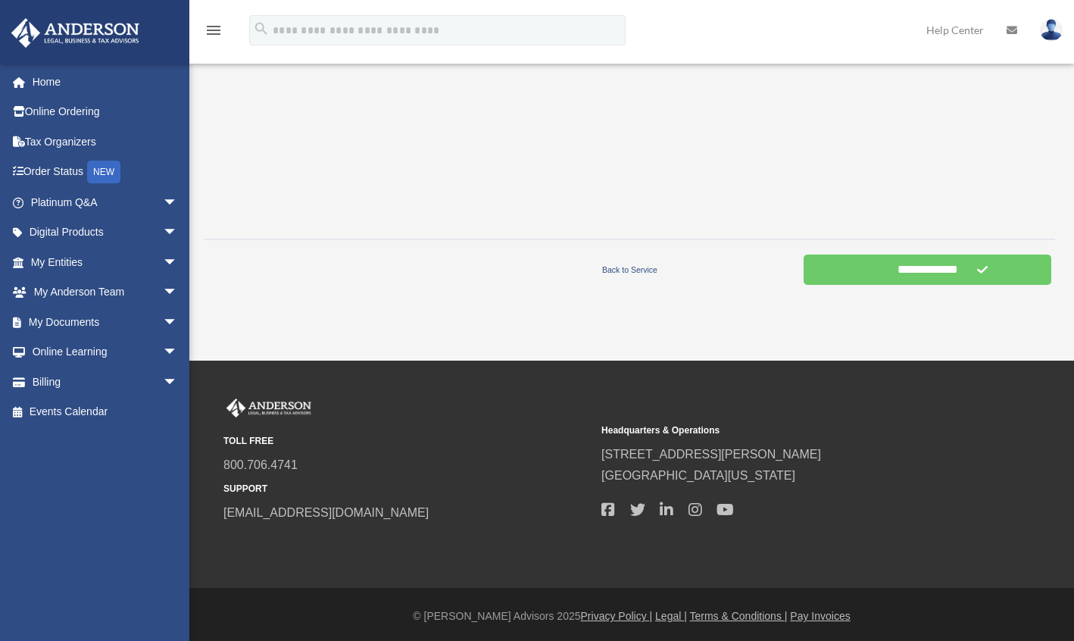
scroll to position [500, 0]
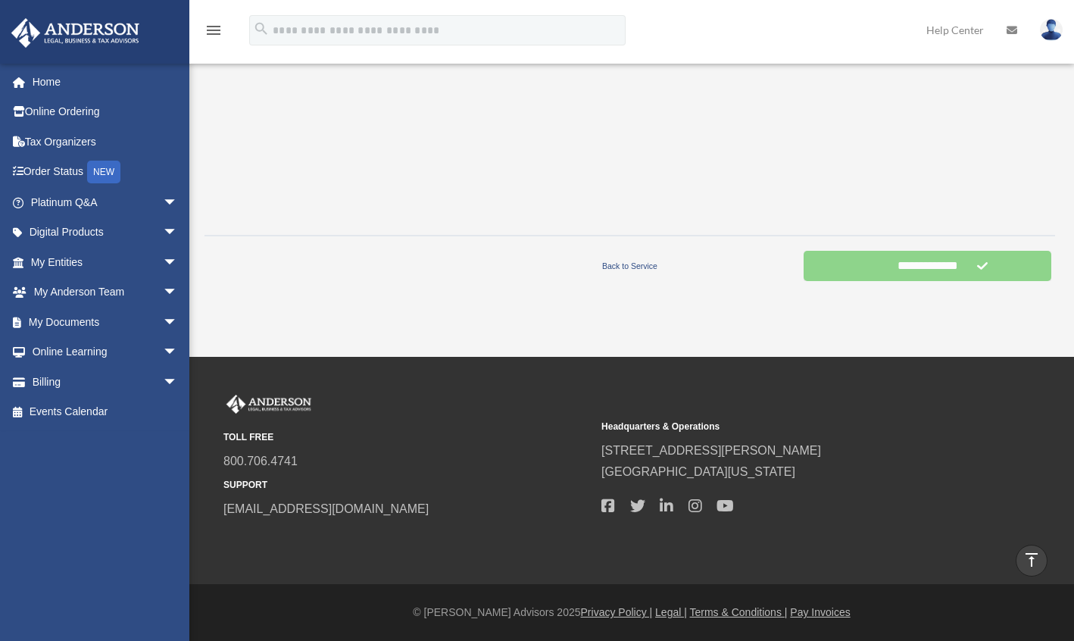
click at [967, 264] on input "**********" at bounding box center [927, 266] width 248 height 30
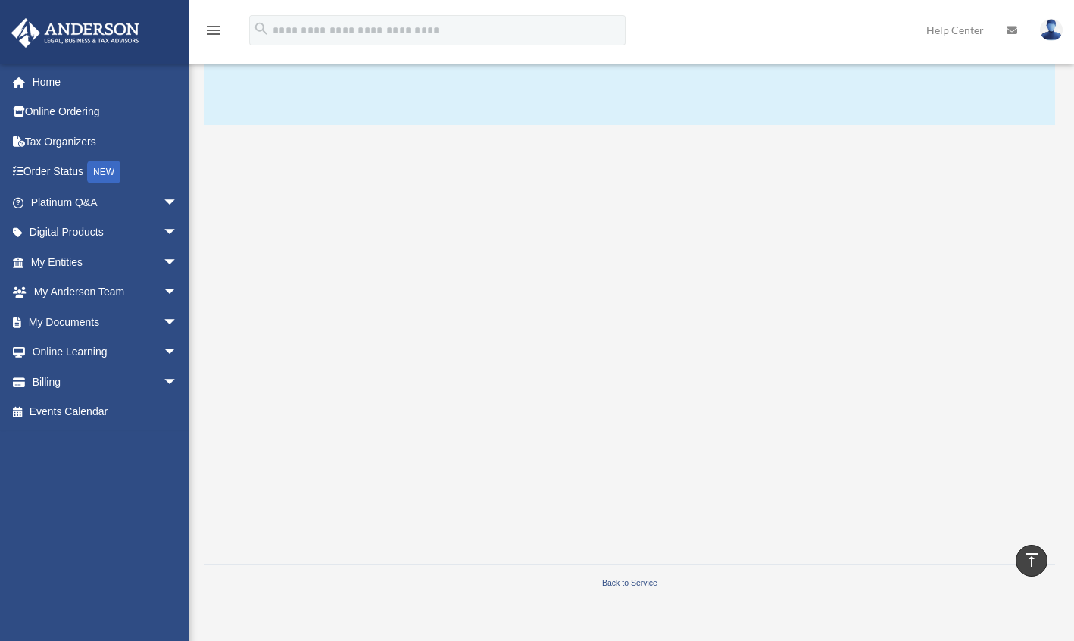
scroll to position [170, 0]
click at [641, 583] on link "Back to Service" at bounding box center [630, 583] width 340 height 14
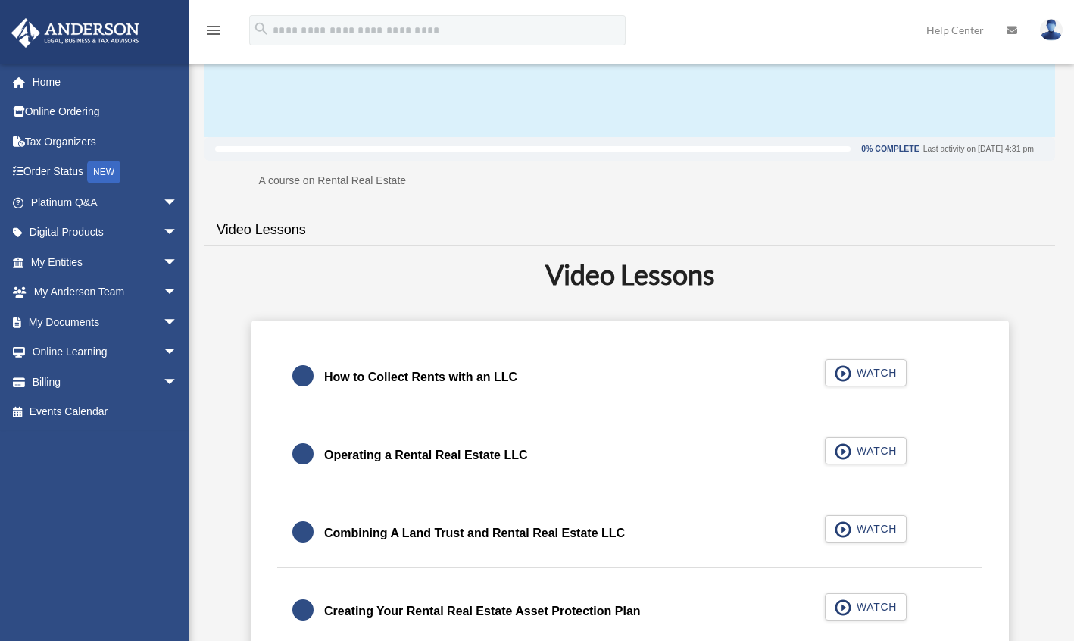
scroll to position [164, 0]
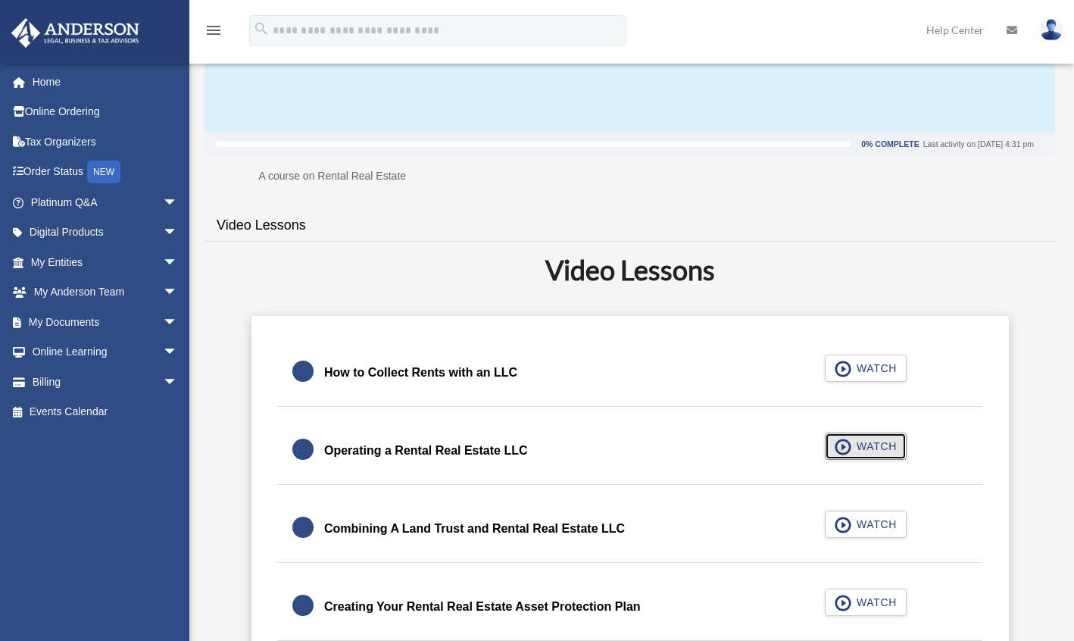
click at [869, 442] on span "WATCH" at bounding box center [874, 445] width 45 height 15
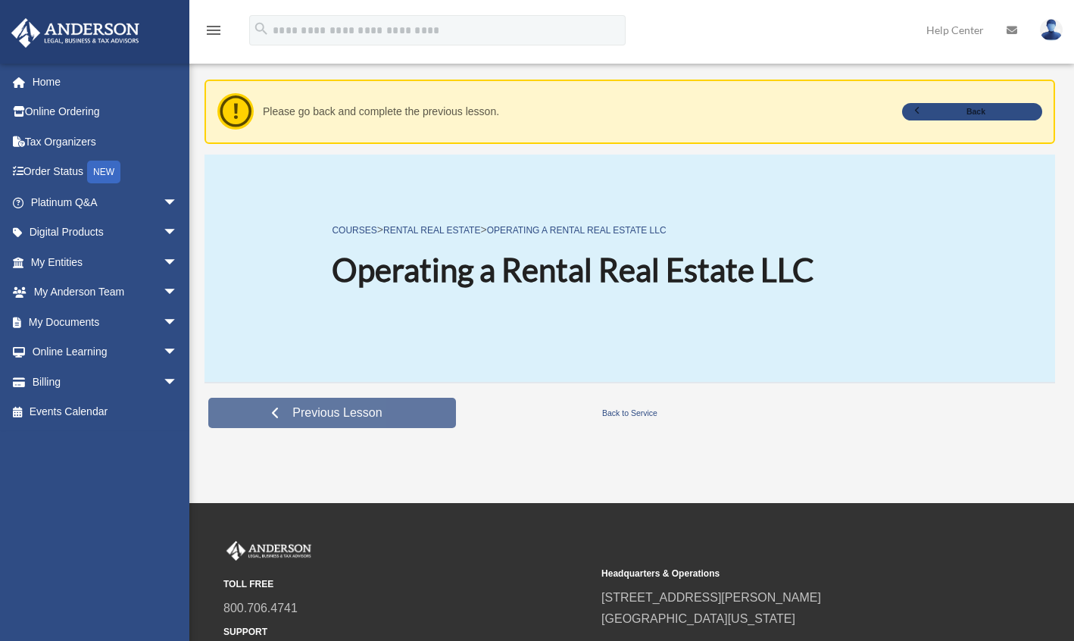
click at [350, 407] on span "Previous Lesson" at bounding box center [337, 412] width 114 height 15
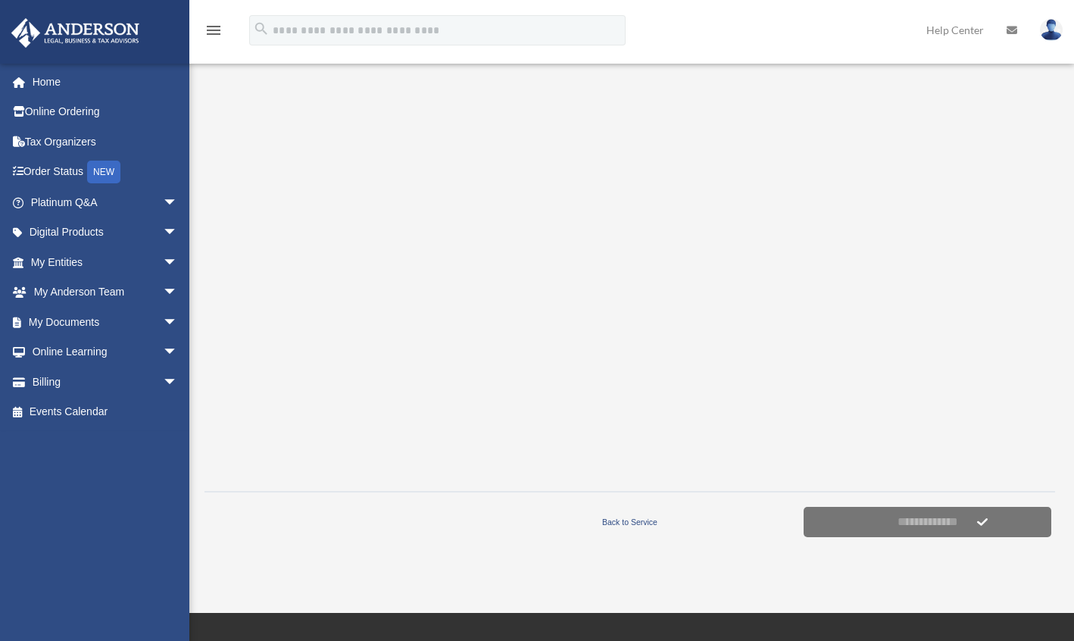
scroll to position [248, 0]
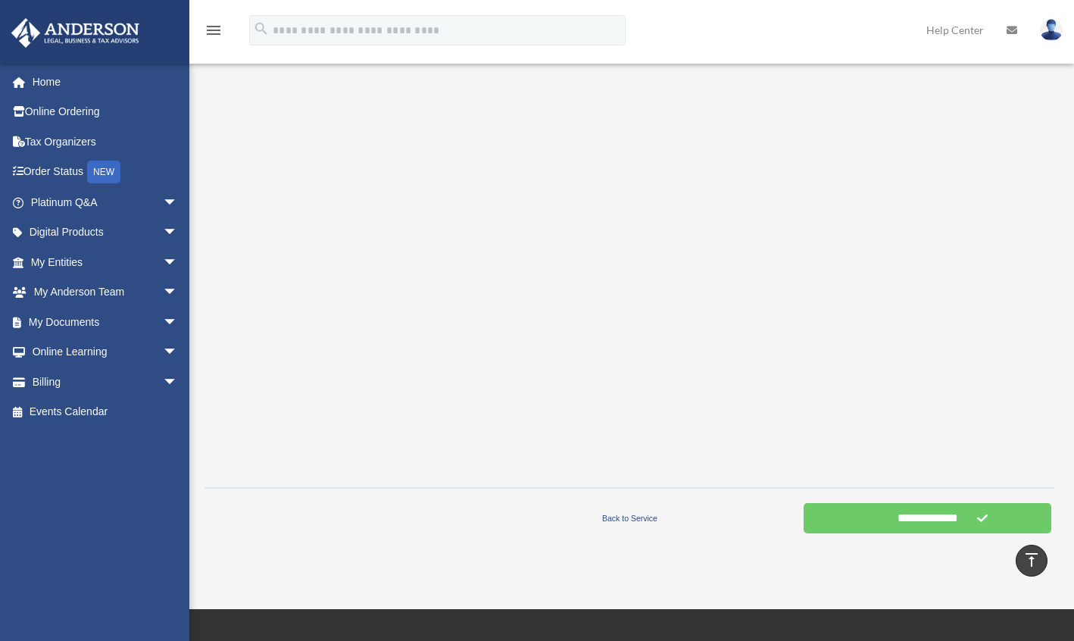
click at [1042, 561] on link "Scroll to top vertical_align_top" at bounding box center [1031, 560] width 32 height 32
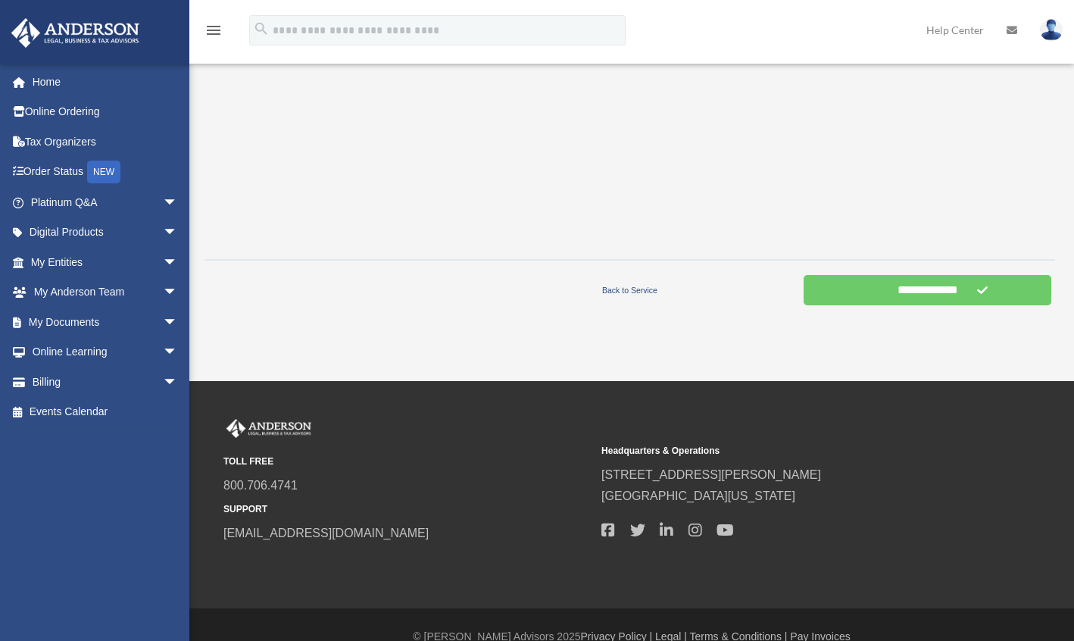
scroll to position [500, 0]
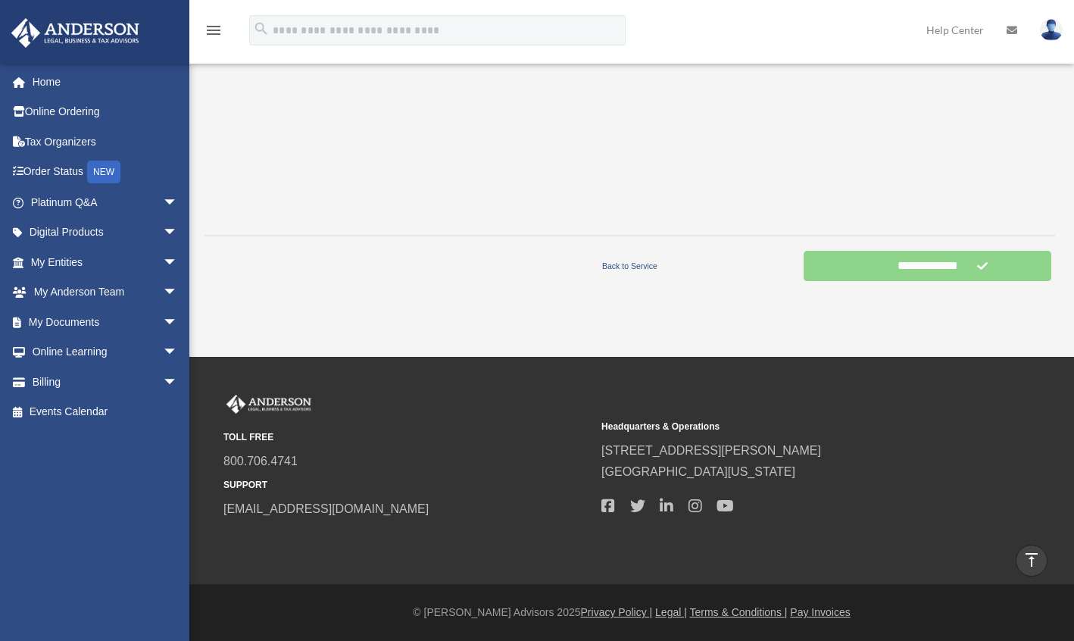
click at [960, 266] on input "**********" at bounding box center [927, 266] width 248 height 30
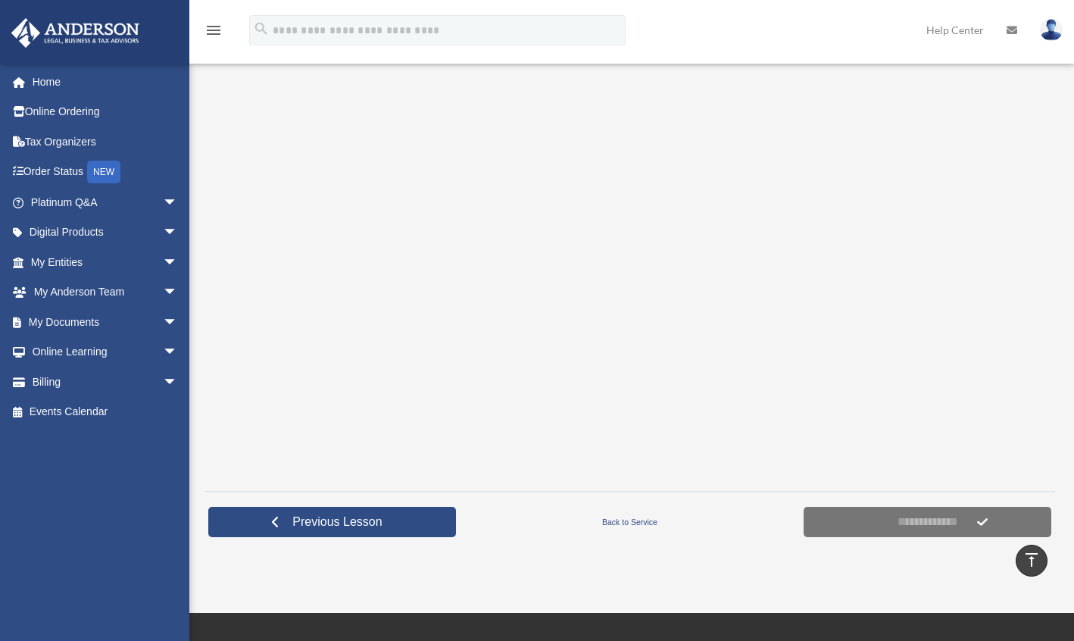
scroll to position [245, 0]
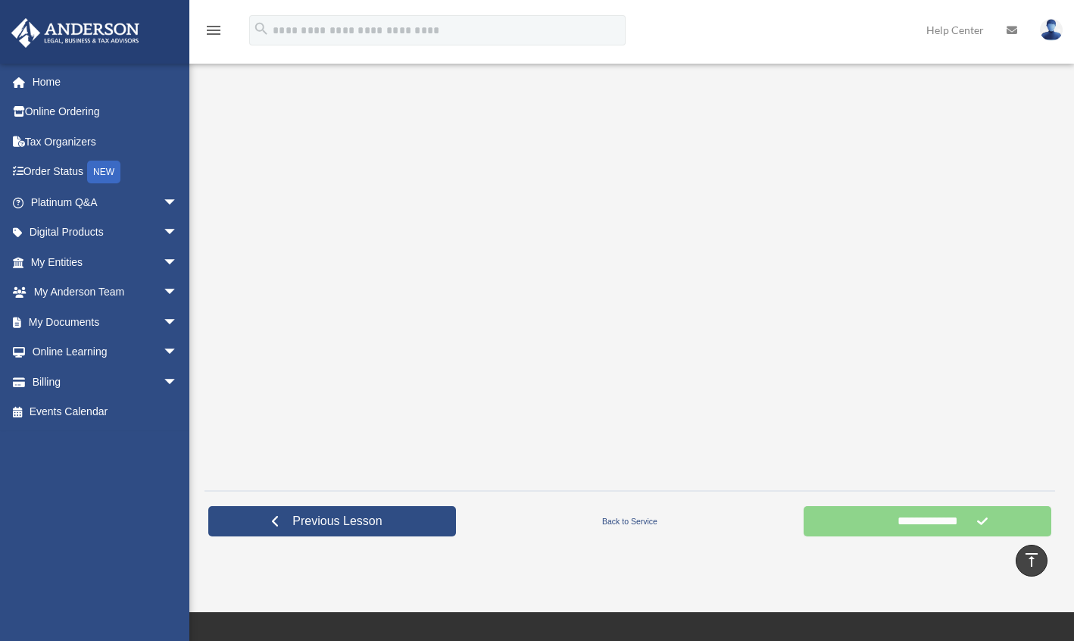
click at [919, 519] on input "**********" at bounding box center [927, 521] width 248 height 30
